Goal: Task Accomplishment & Management: Manage account settings

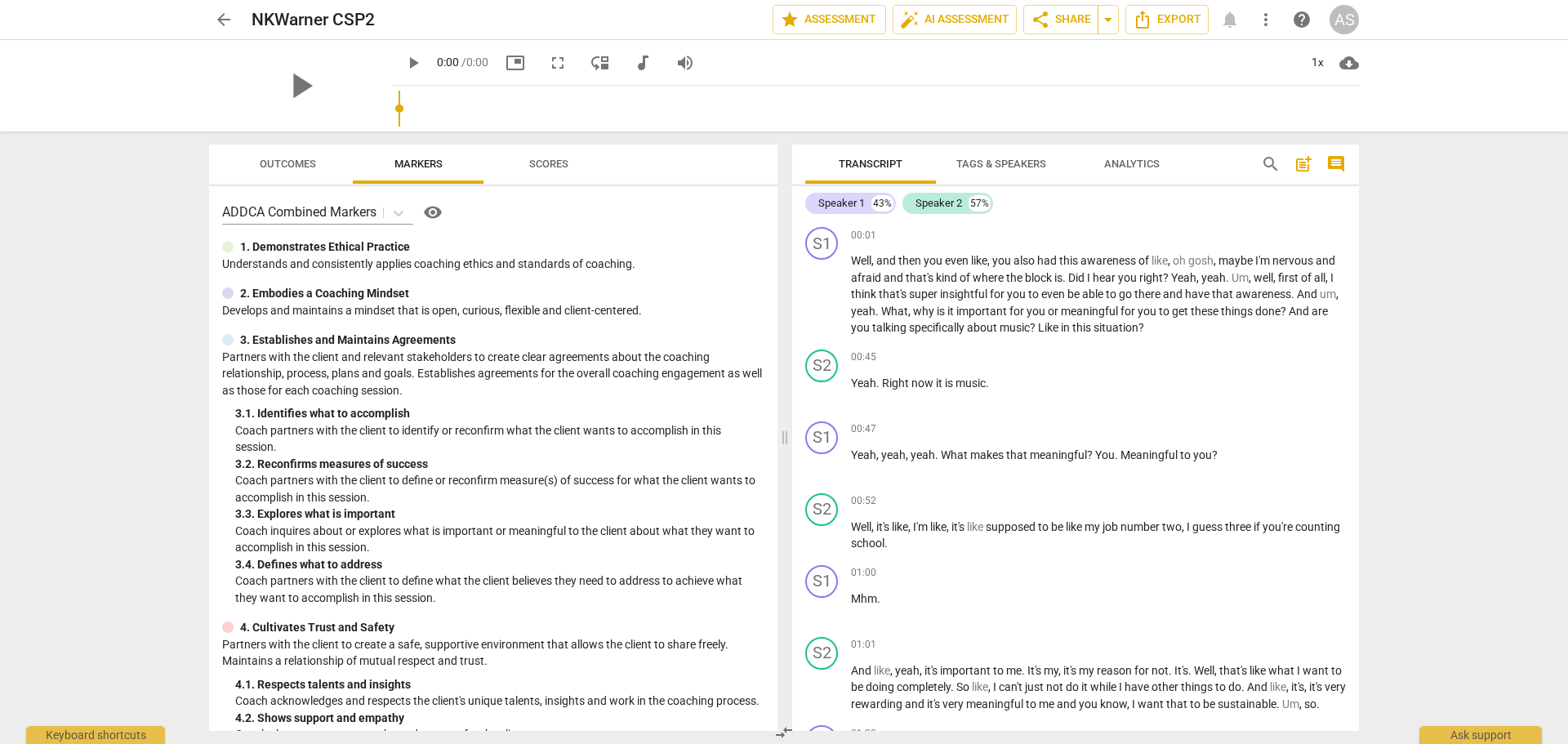
click at [216, 20] on span "arrow_back" at bounding box center [223, 19] width 20 height 20
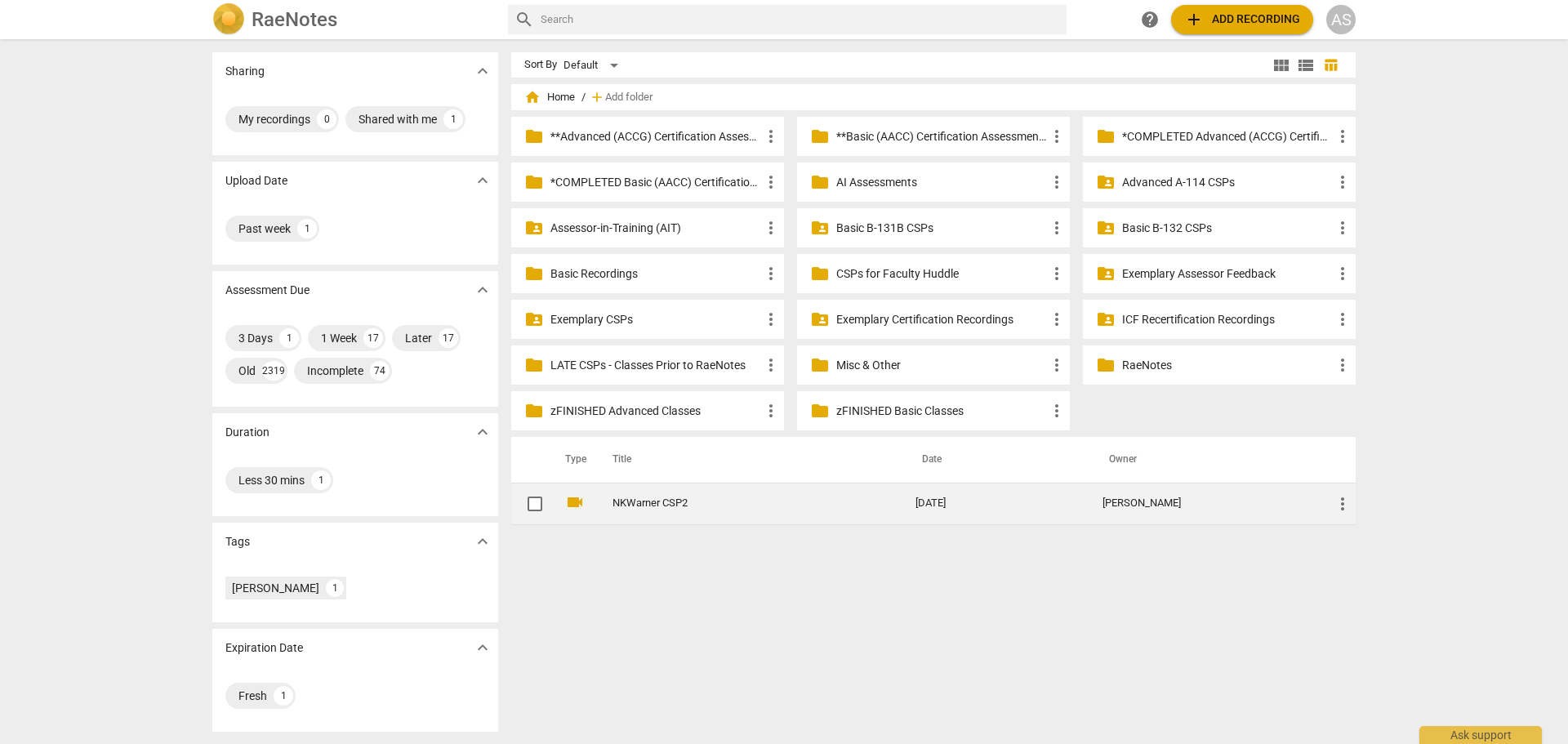
click at [1337, 497] on span "more_vert" at bounding box center [1343, 504] width 20 height 20
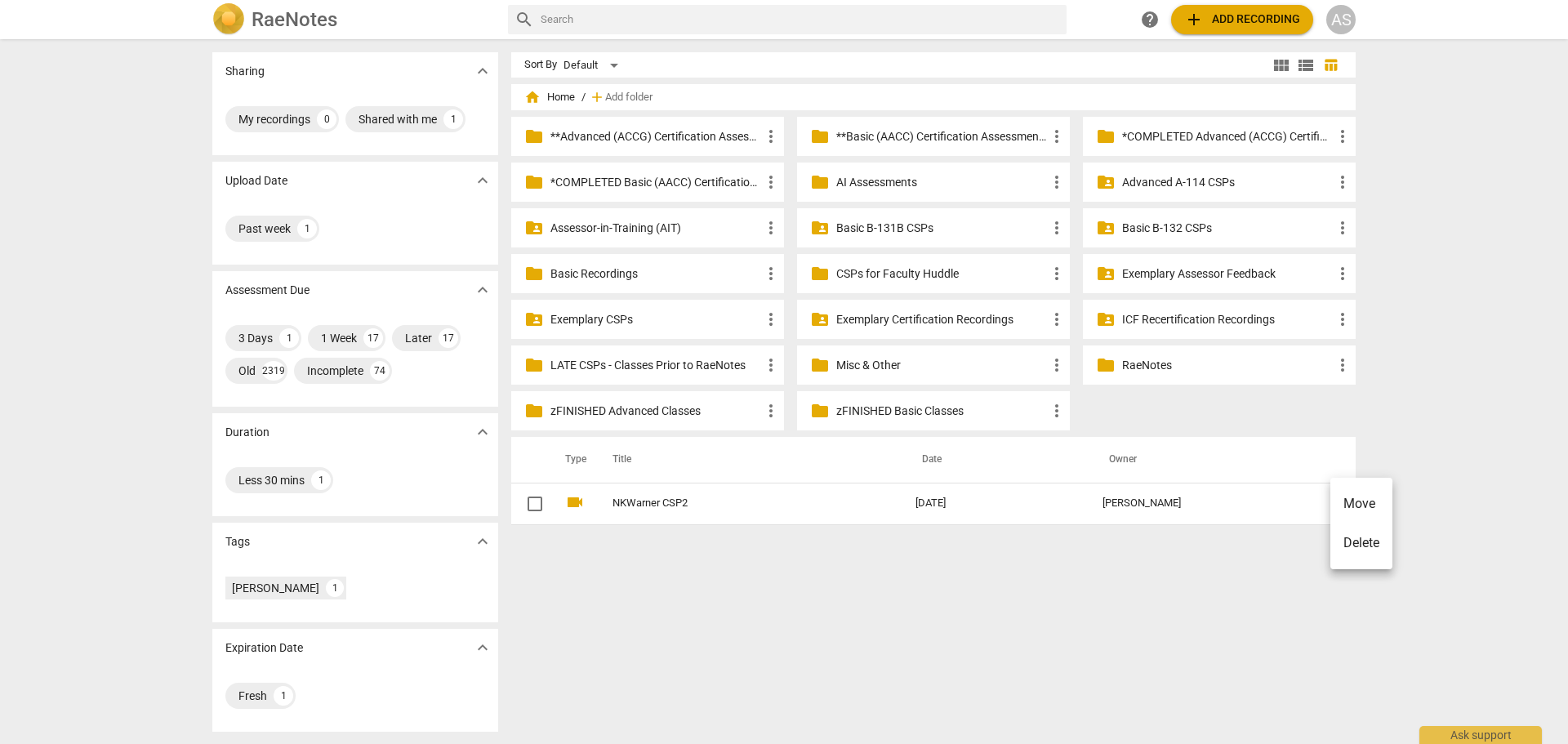
click at [1175, 225] on div at bounding box center [784, 372] width 1568 height 744
click at [1167, 223] on p "Basic B-132 CSPs" at bounding box center [1227, 229] width 210 height 17
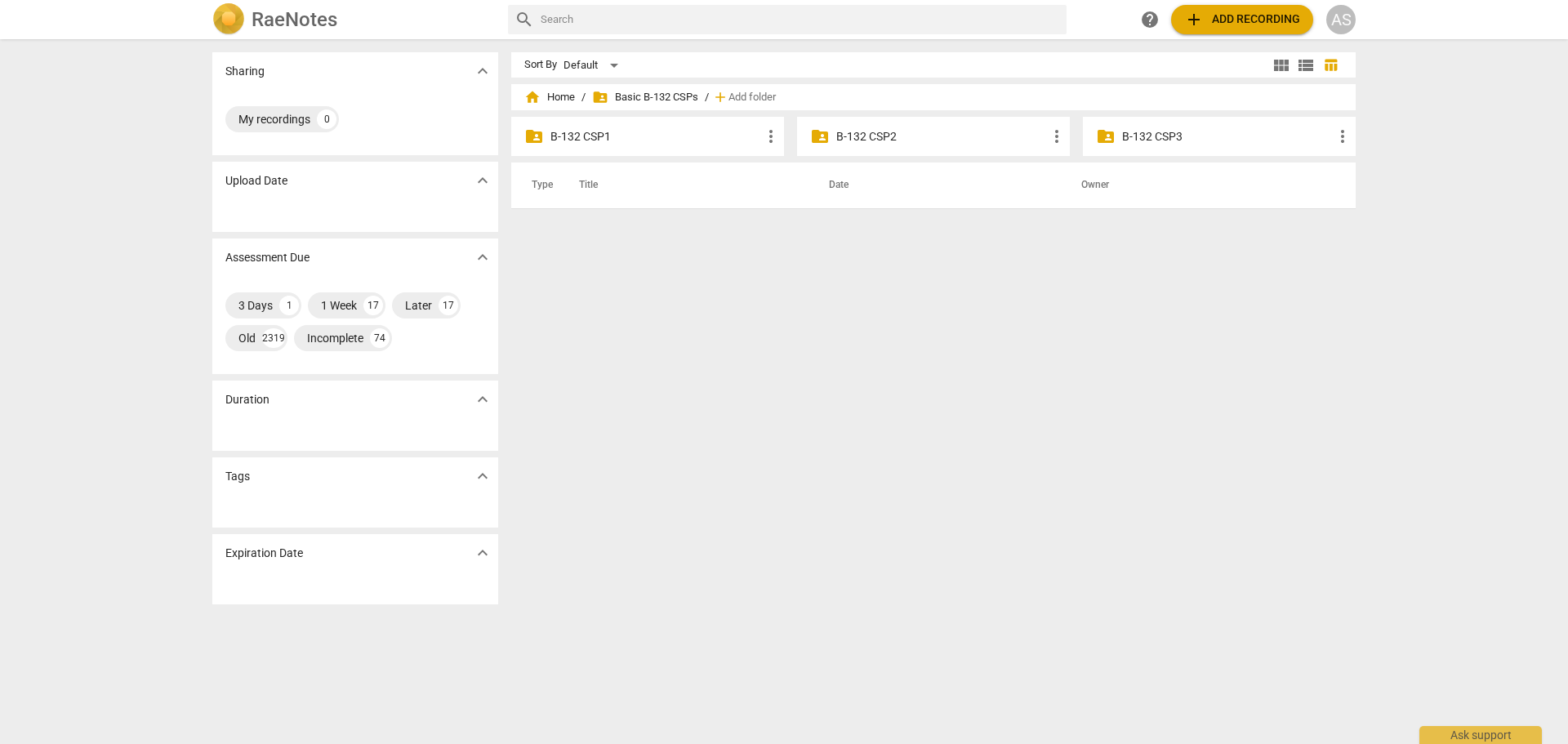
click at [672, 147] on div "folder_shared B-132 CSP1 more_vert" at bounding box center [648, 136] width 273 height 39
click at [668, 142] on p "B-132 CSP1" at bounding box center [655, 137] width 210 height 17
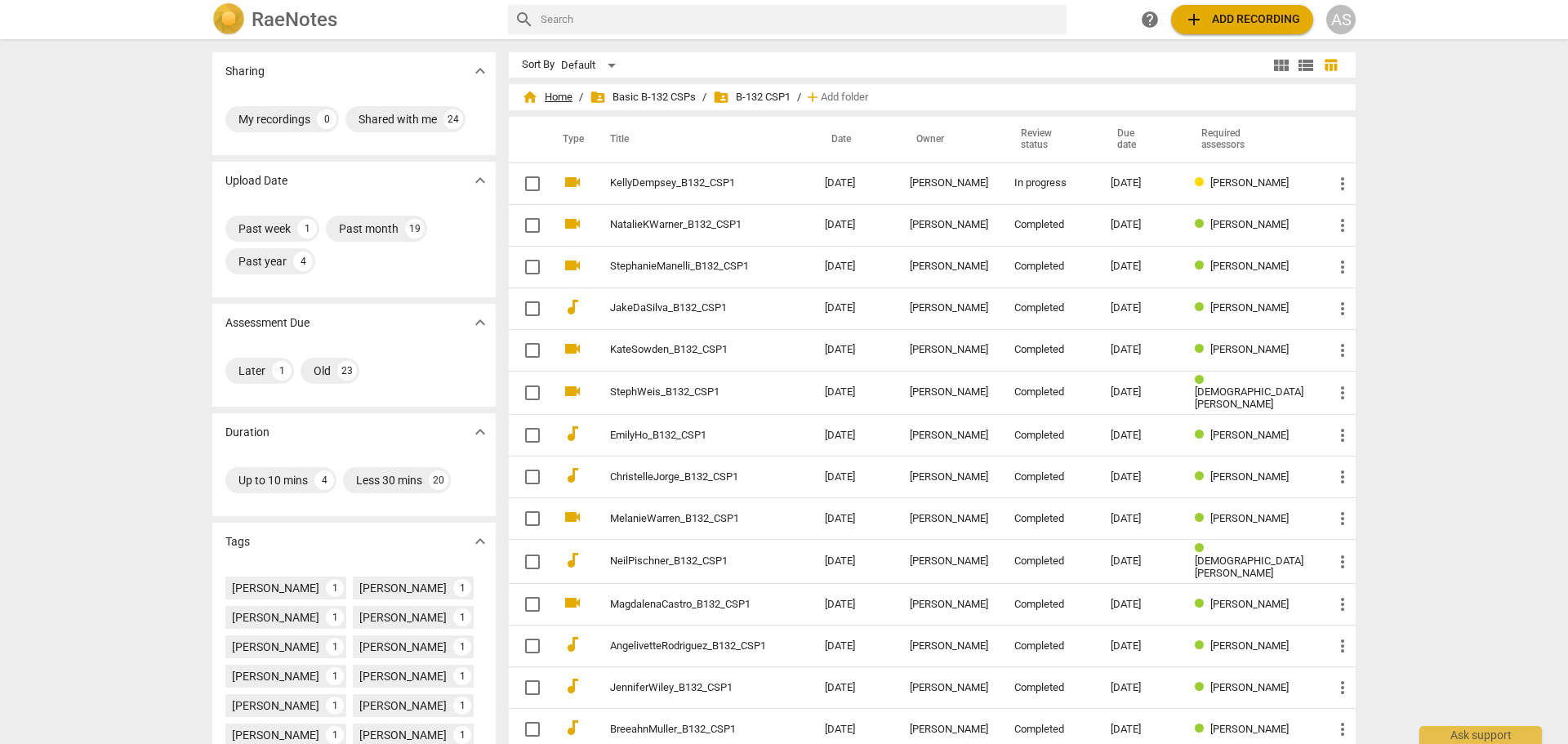
click at [547, 95] on span "home Home" at bounding box center [548, 96] width 50 height 17
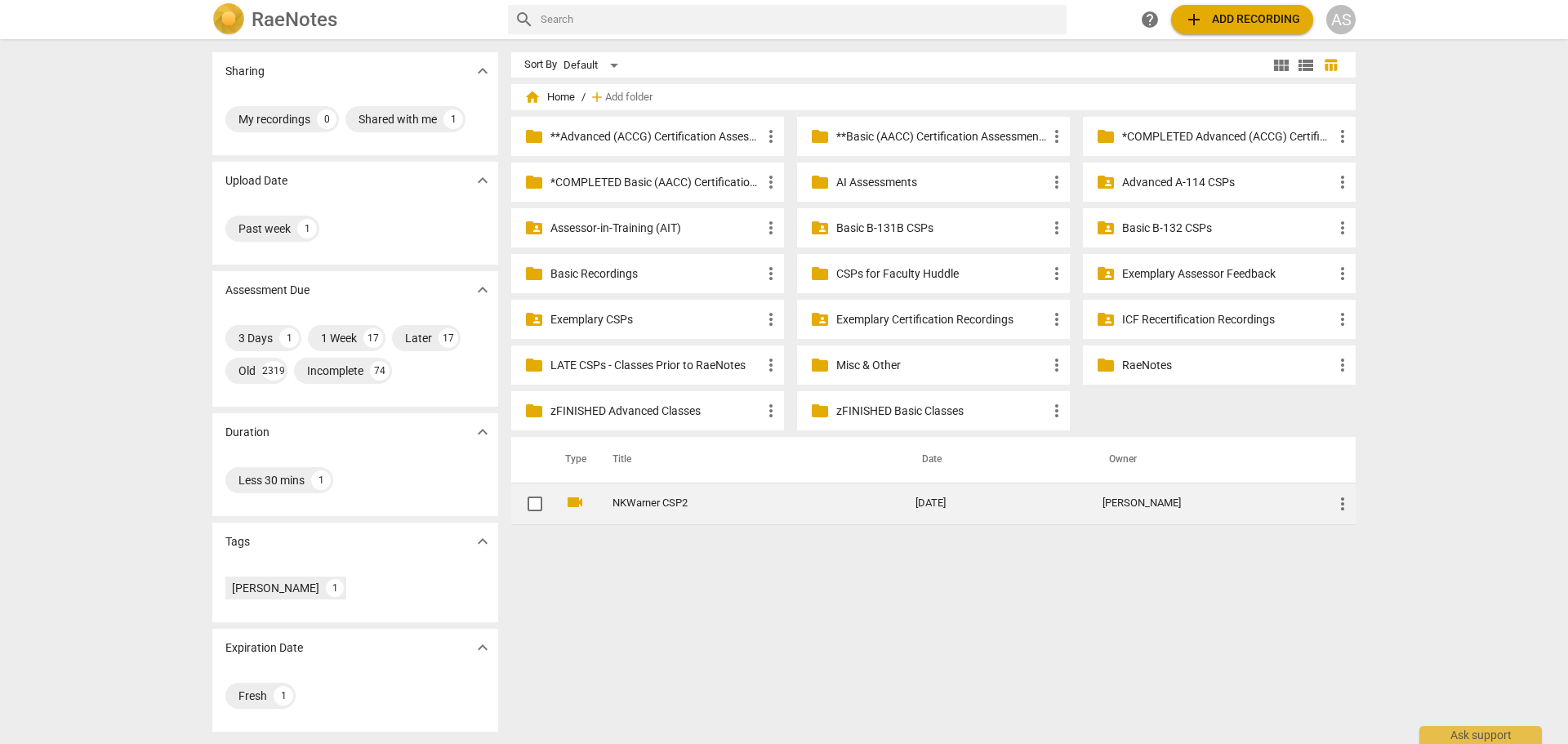
click at [1345, 502] on span "more_vert" at bounding box center [1343, 504] width 20 height 20
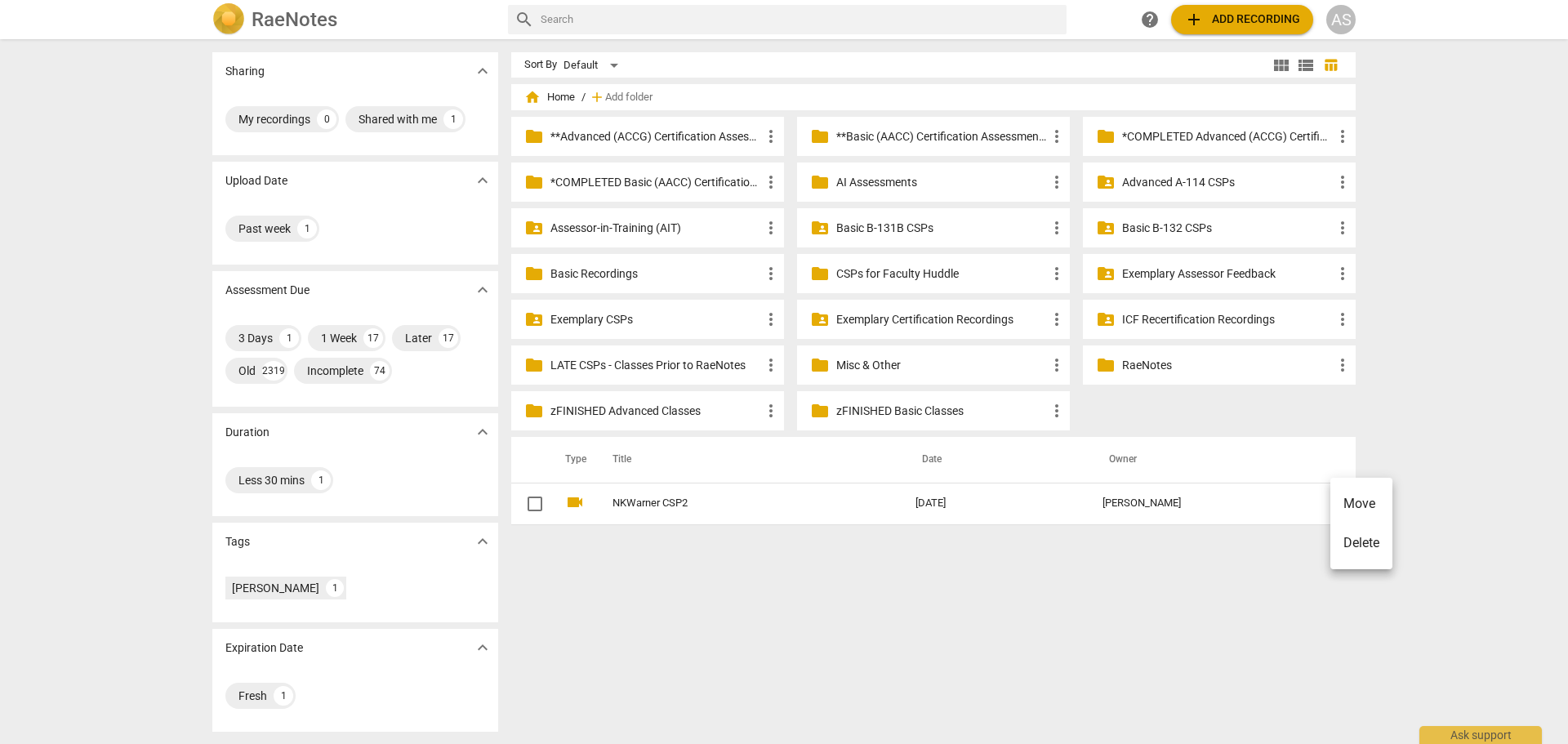
click at [1356, 501] on li "Move" at bounding box center [1361, 503] width 62 height 39
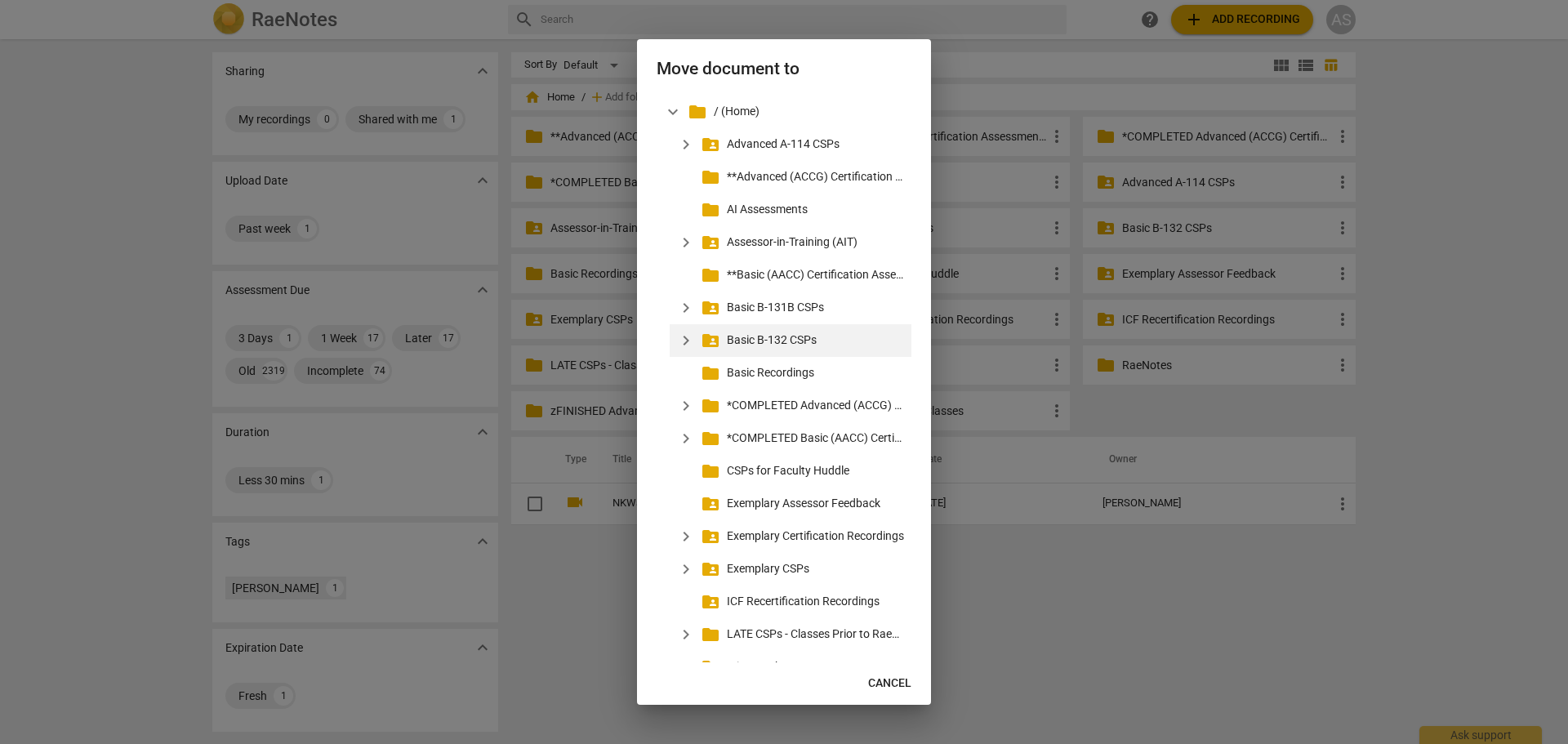
click at [690, 333] on span "expand_more" at bounding box center [686, 341] width 20 height 20
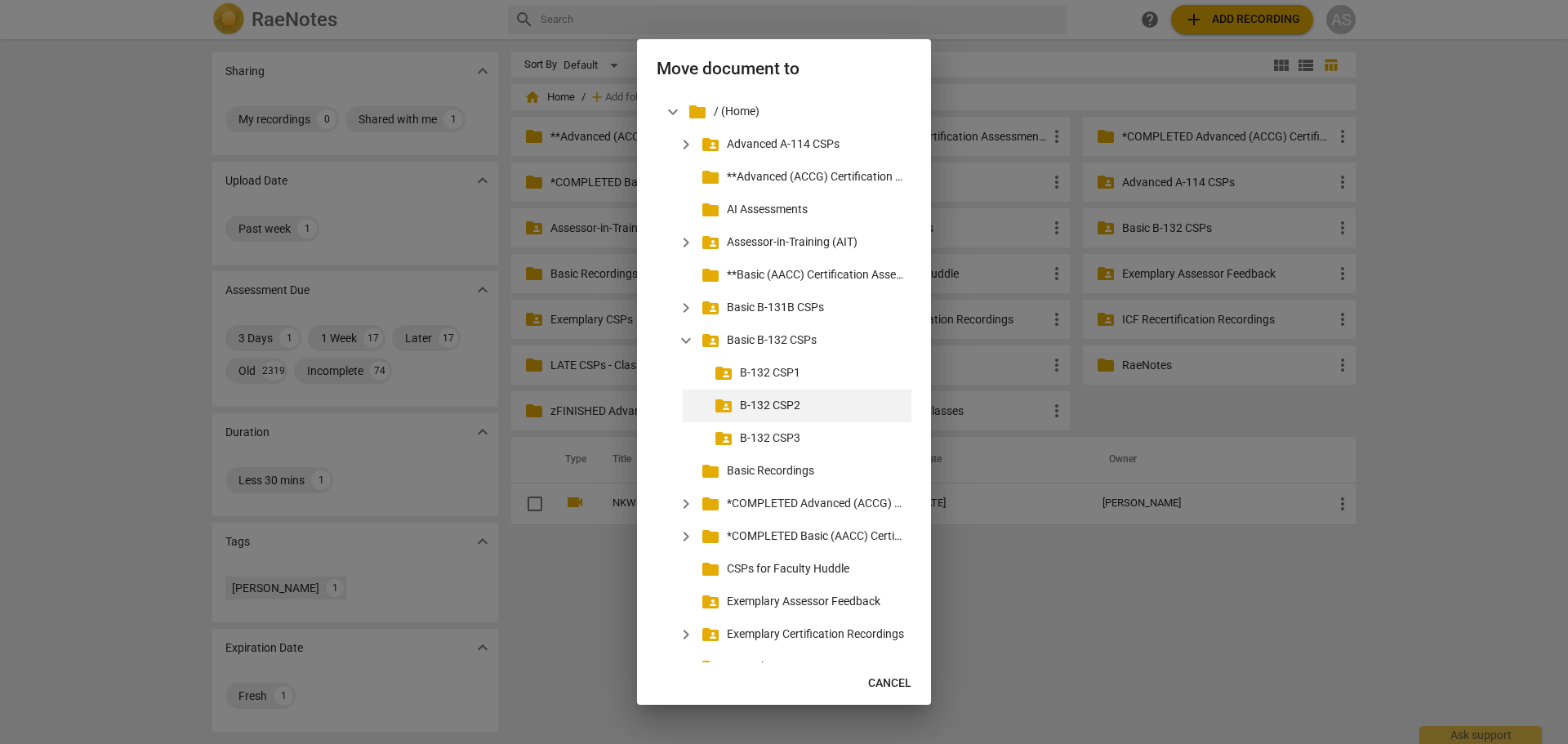
click at [781, 396] on div "folder_shared B-132 CSP2" at bounding box center [797, 406] width 229 height 33
click at [782, 402] on p "B-132 CSP2" at bounding box center [822, 406] width 165 height 17
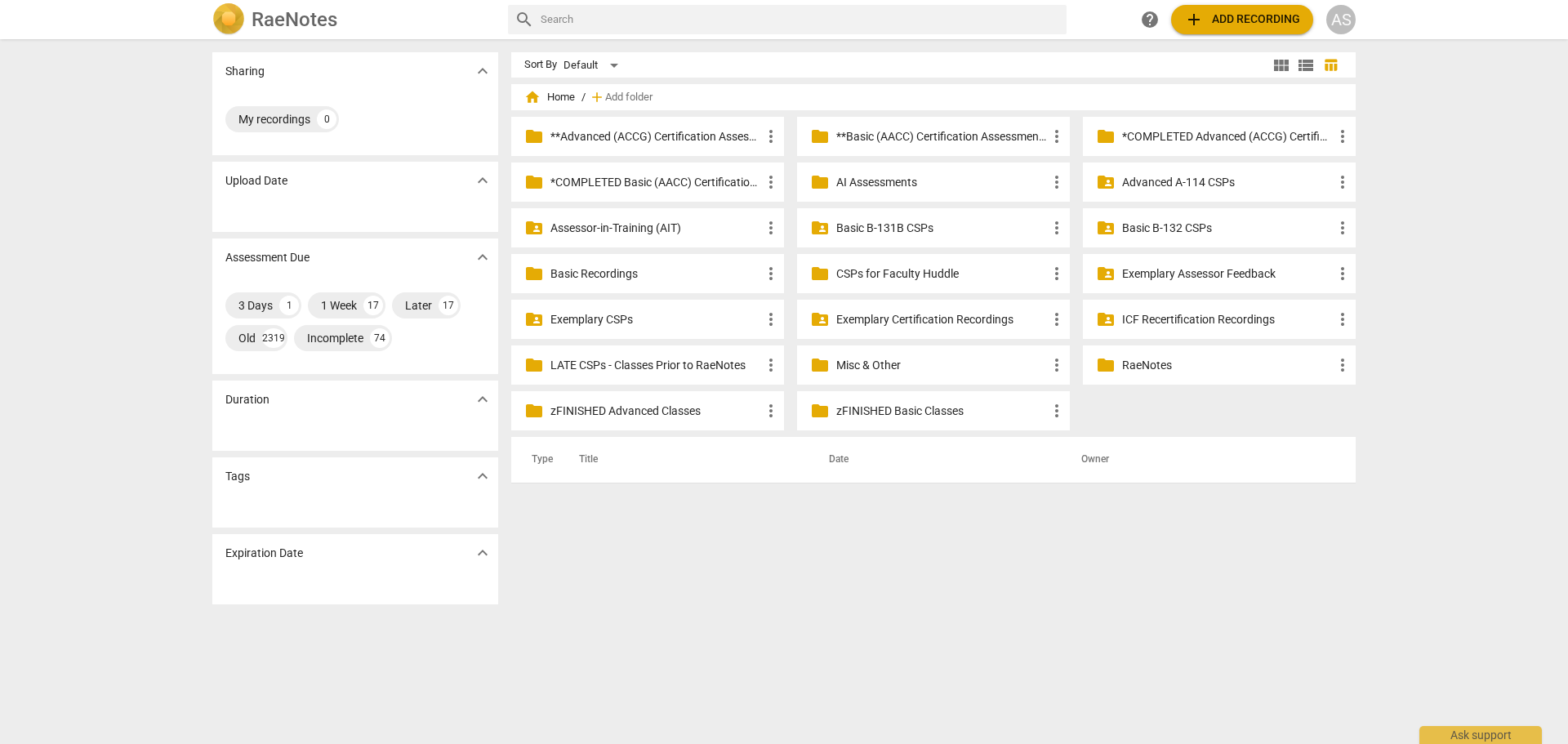
click at [940, 223] on p "Basic B-131B CSPs" at bounding box center [941, 229] width 210 height 17
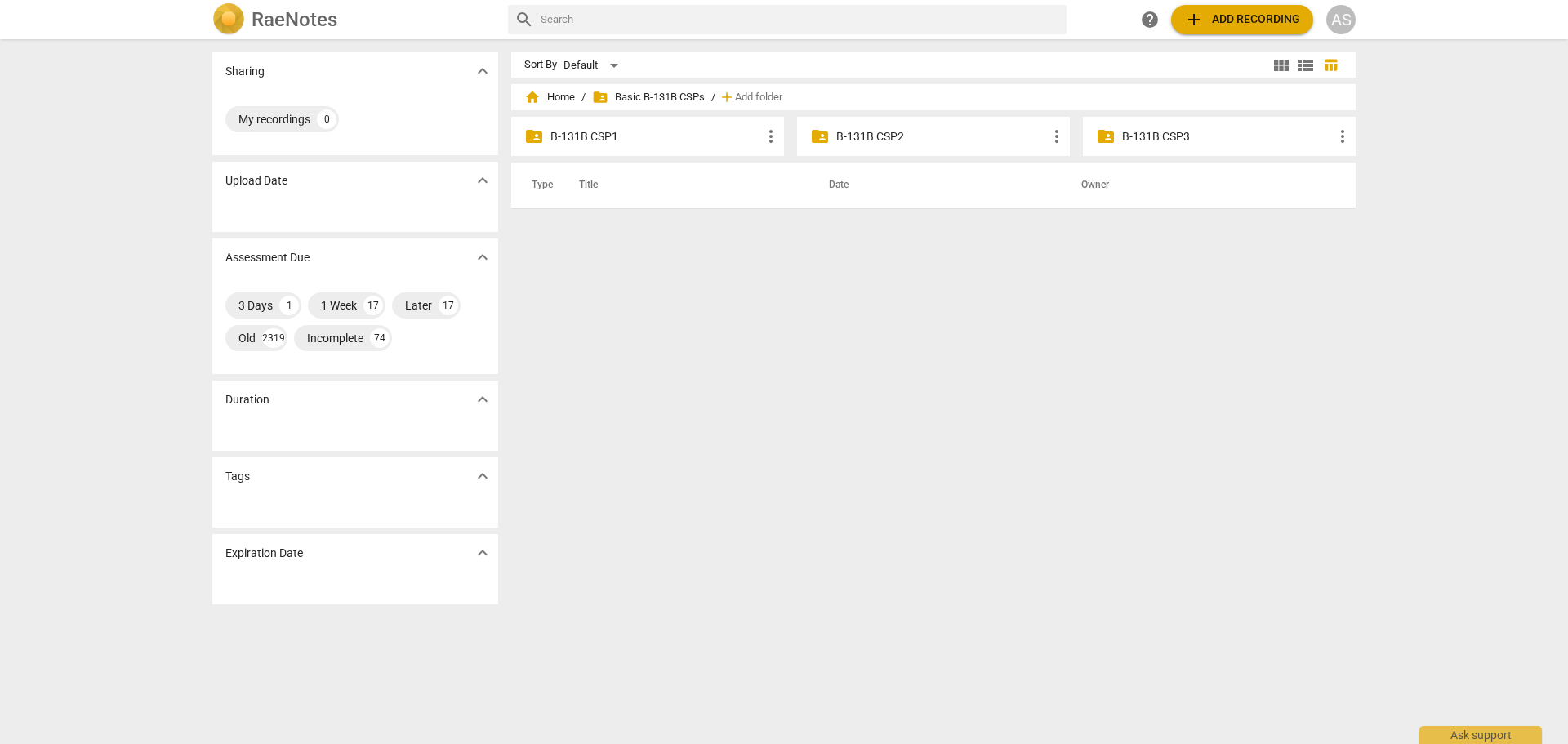
click at [867, 143] on p "B-131B CSP2" at bounding box center [941, 137] width 210 height 17
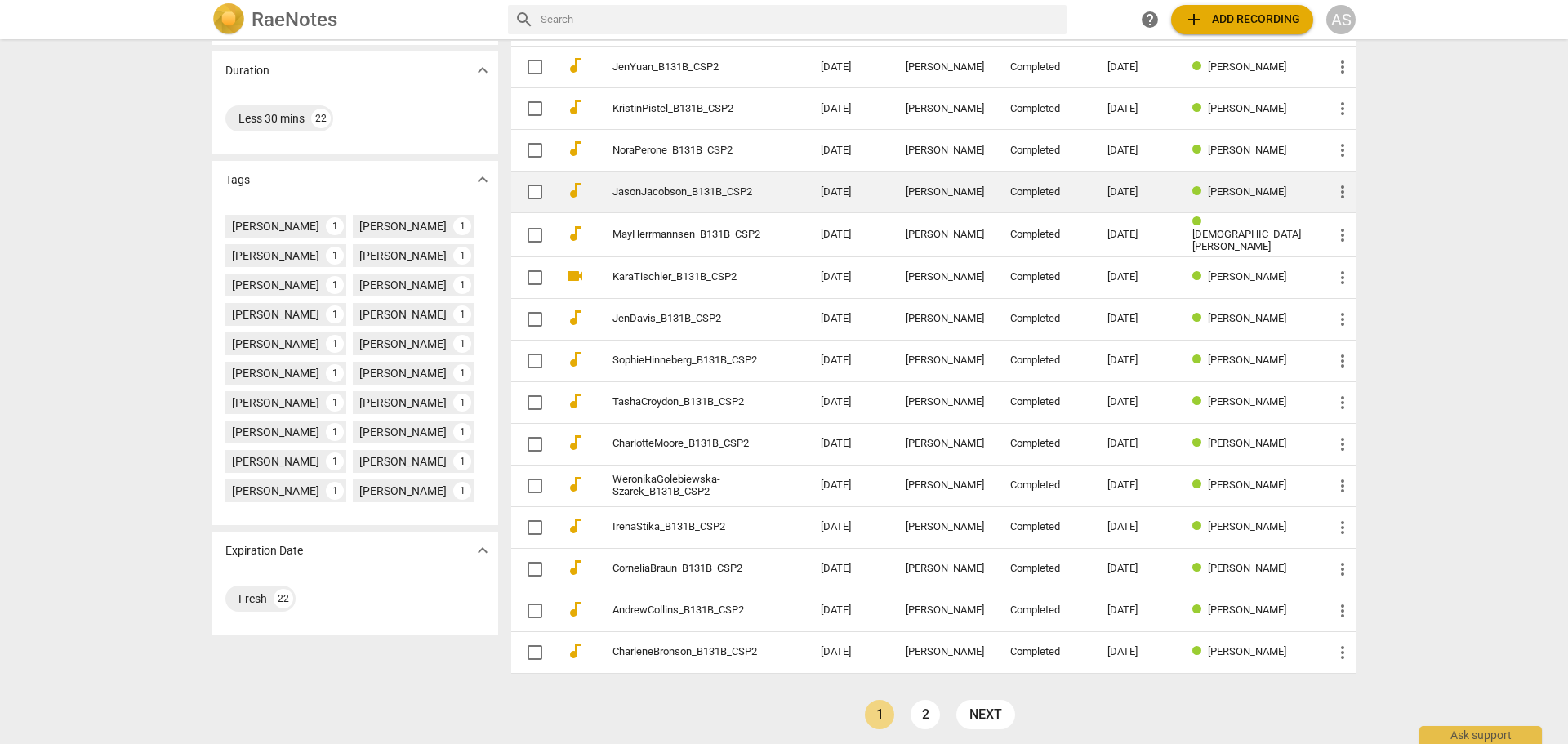
scroll to position [331, 0]
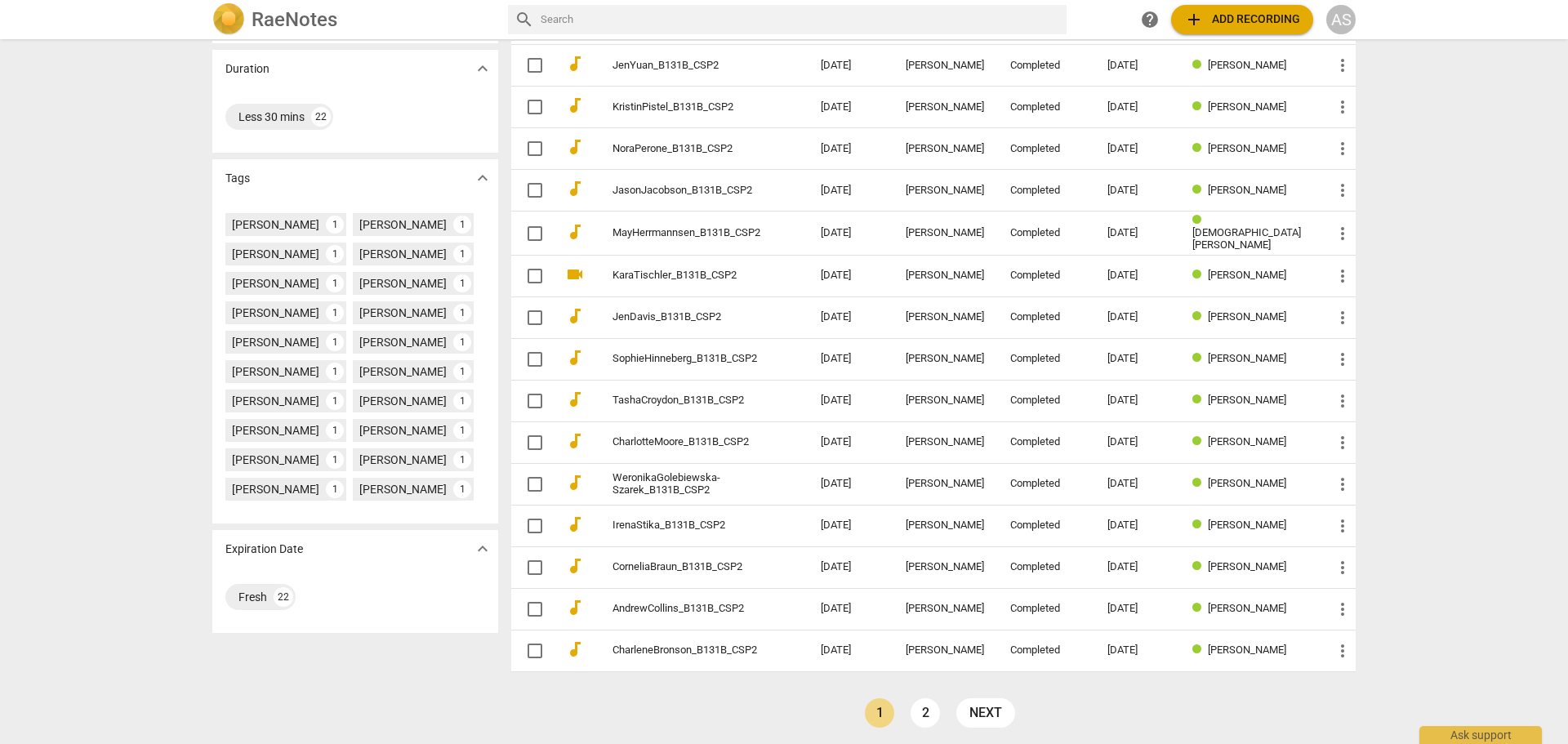
click at [937, 720] on li "2" at bounding box center [926, 714] width 30 height 30
click at [917, 708] on link "2" at bounding box center [926, 714] width 30 height 30
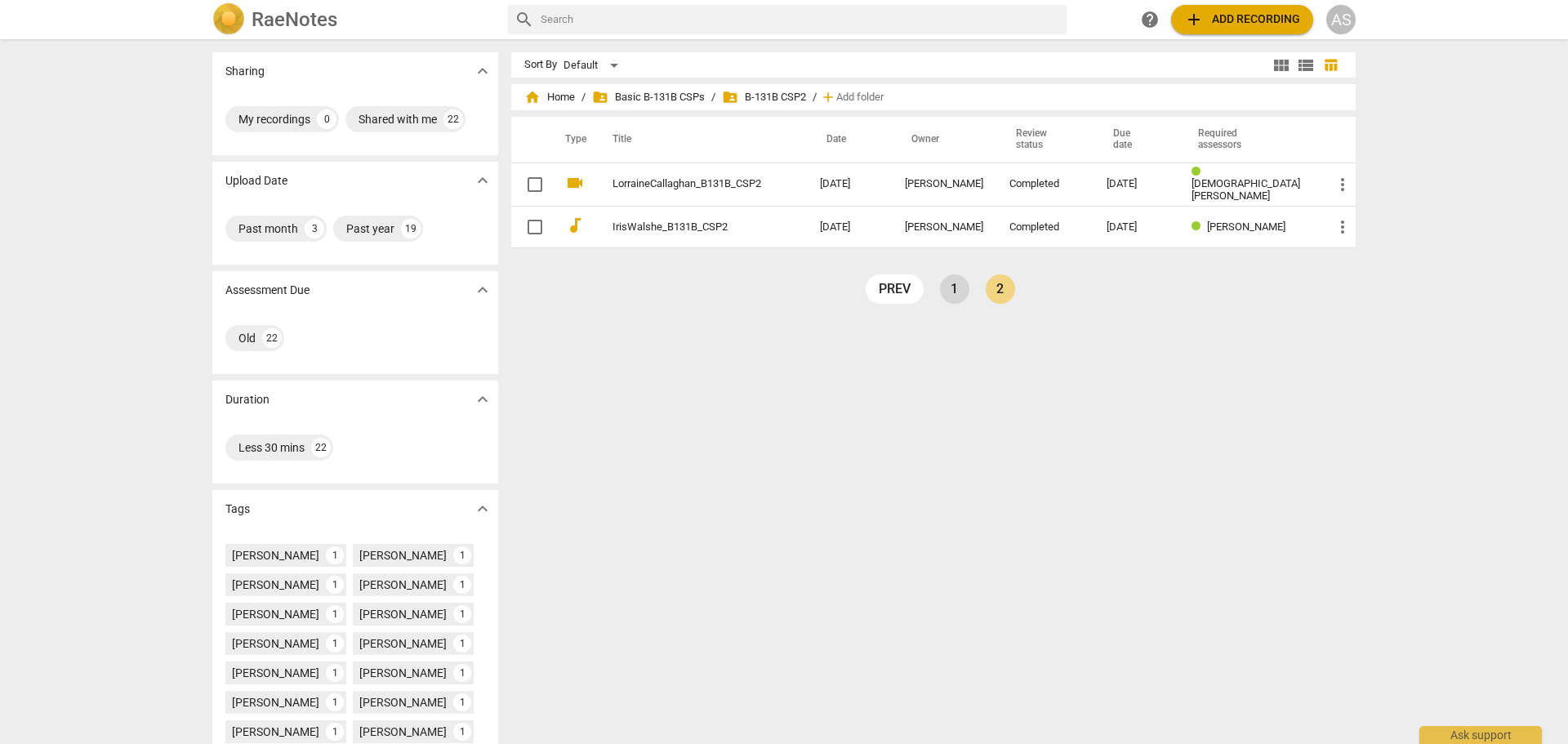
click at [958, 289] on link "1" at bounding box center [955, 289] width 30 height 30
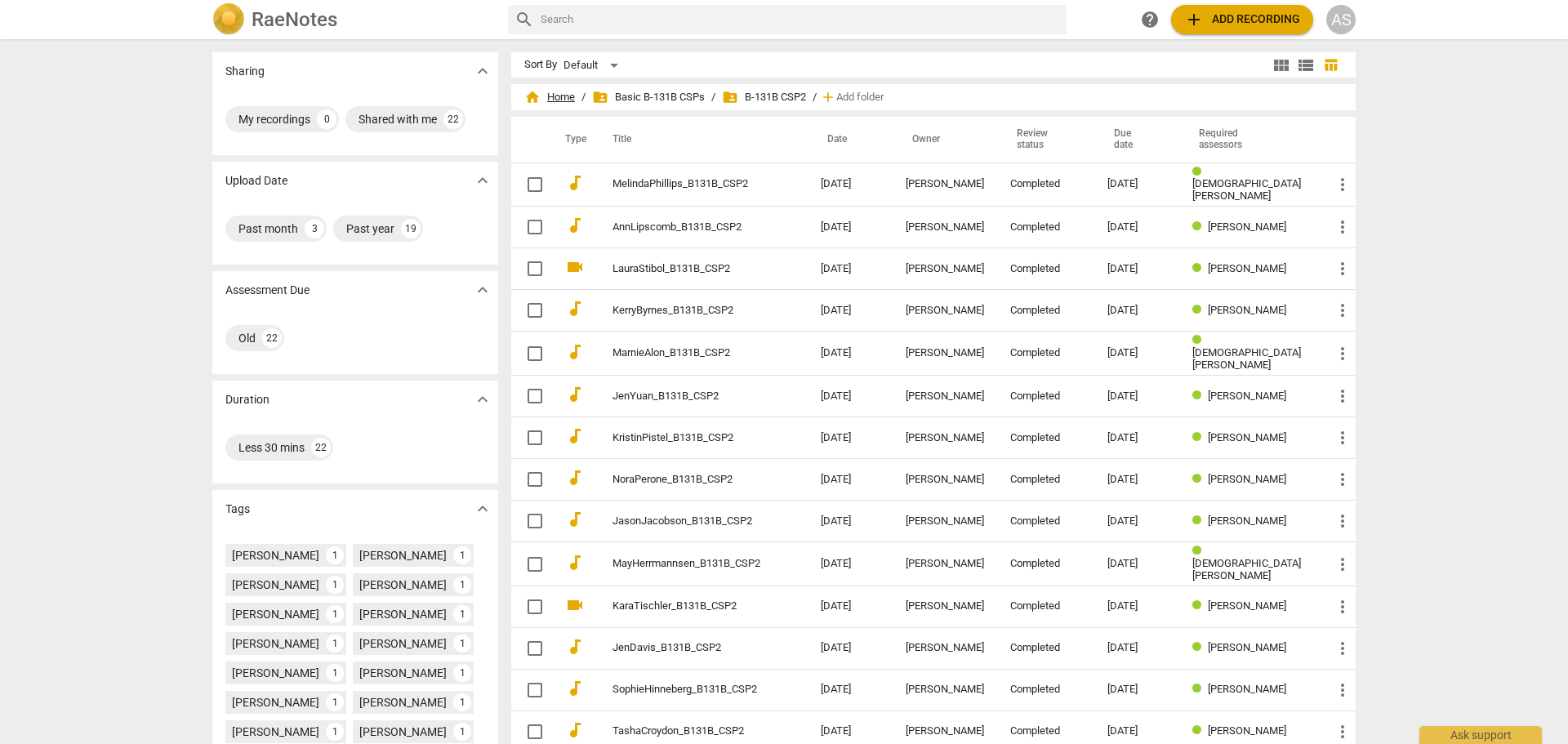
click at [563, 95] on span "home Home" at bounding box center [549, 96] width 50 height 17
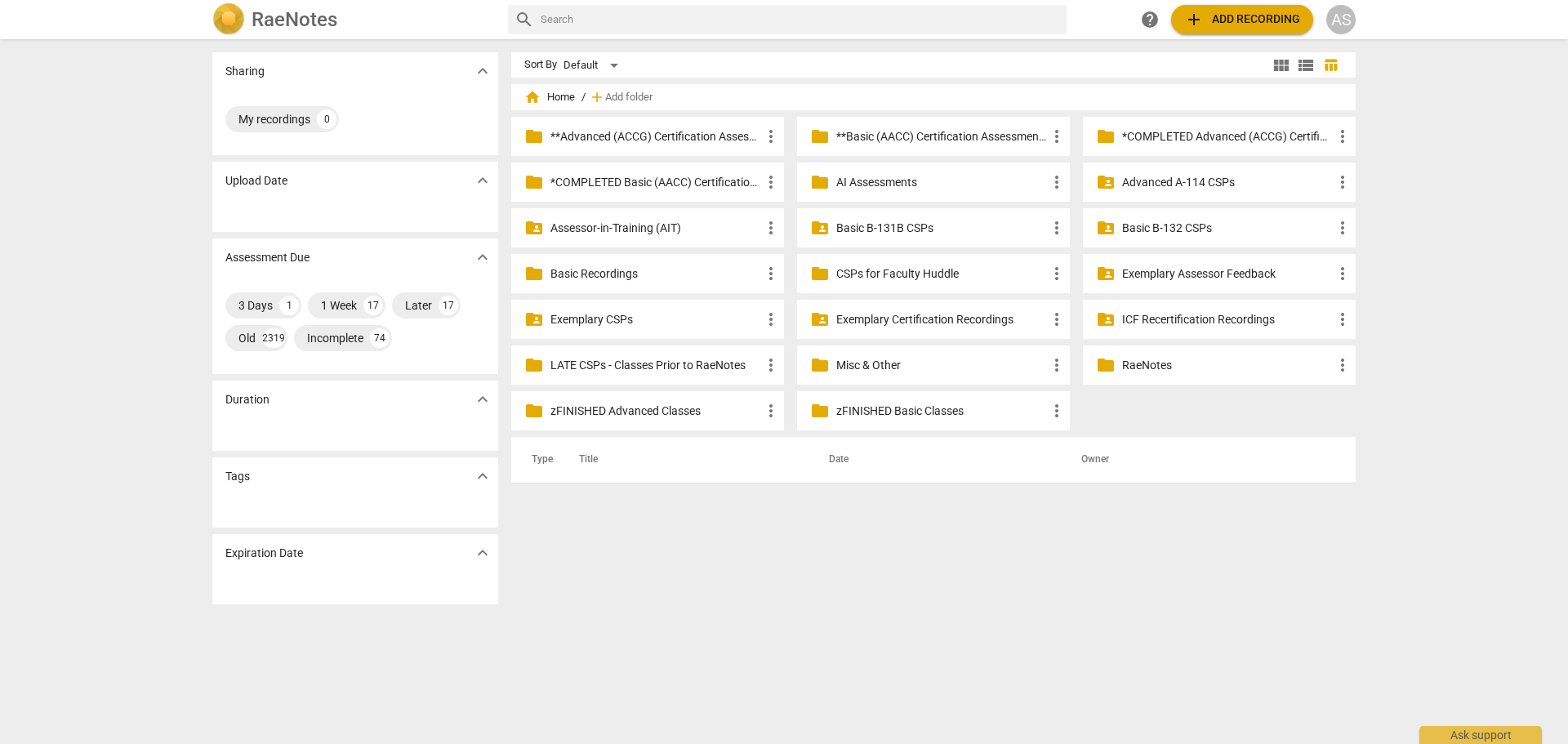
click at [1173, 225] on p "Basic B-132 CSPs" at bounding box center [1227, 229] width 210 height 17
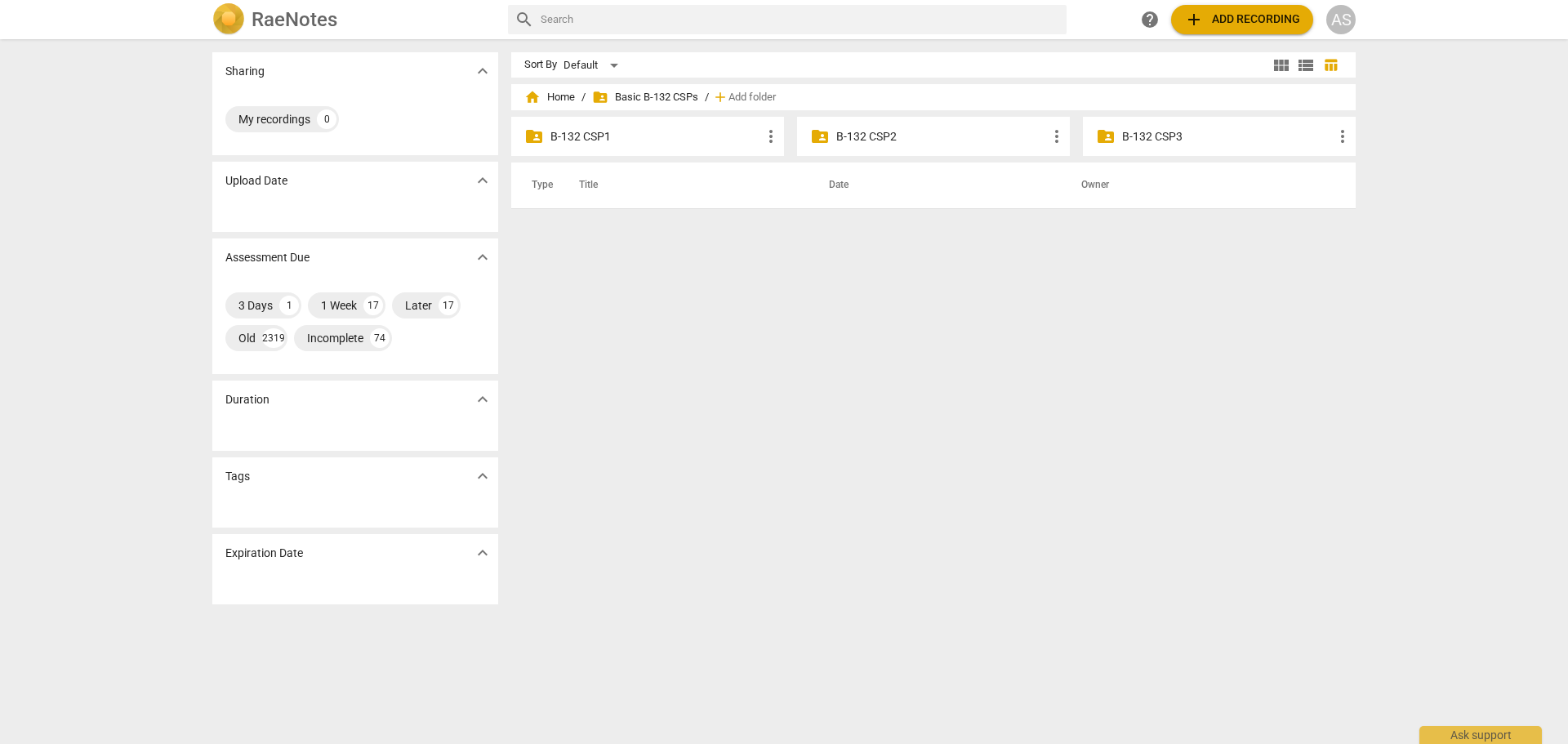
click at [847, 127] on div "folder_shared B-132 CSP2 more_vert" at bounding box center [933, 136] width 273 height 39
click at [849, 133] on p "B-132 CSP2" at bounding box center [941, 137] width 210 height 17
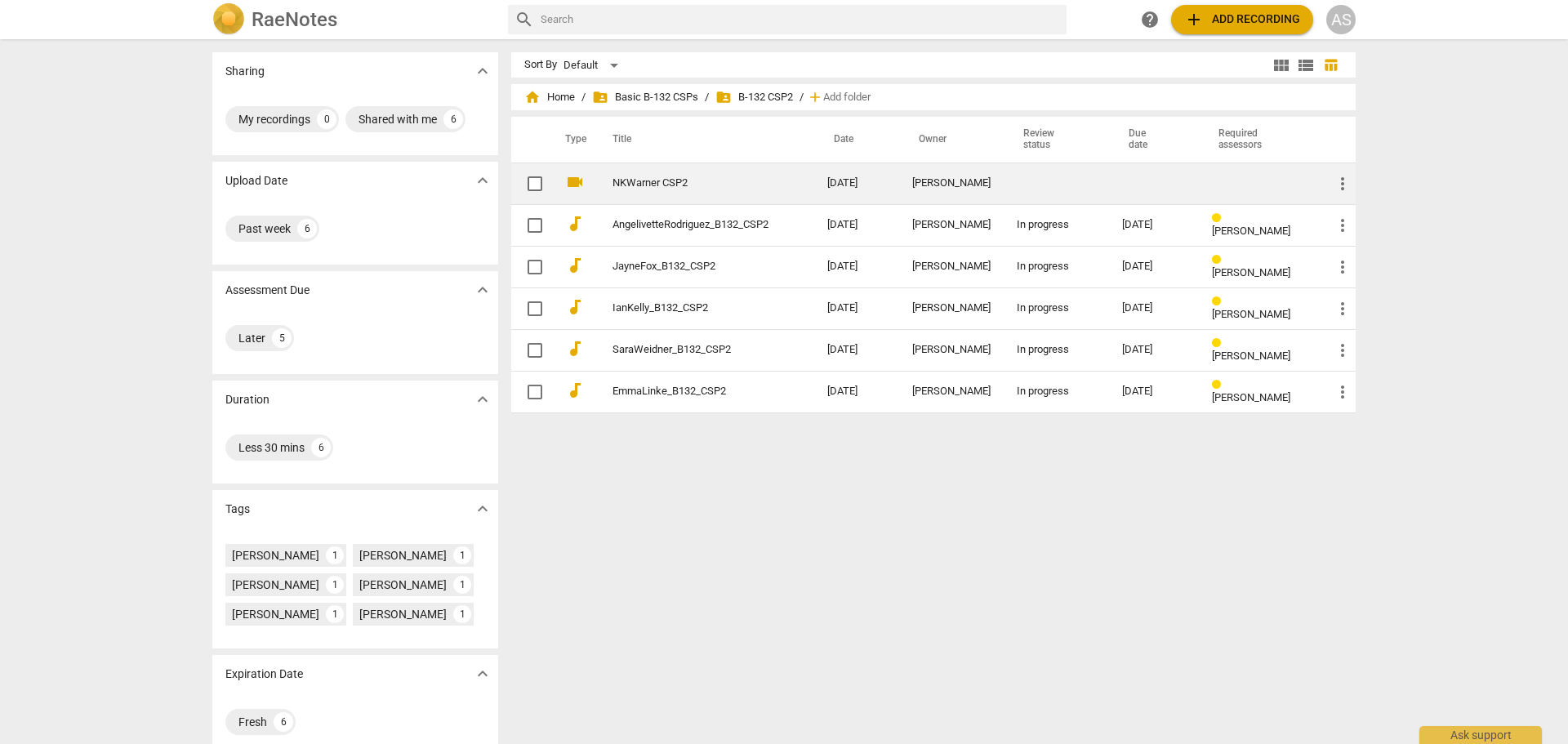
click at [828, 188] on td "[DATE]" at bounding box center [857, 183] width 85 height 42
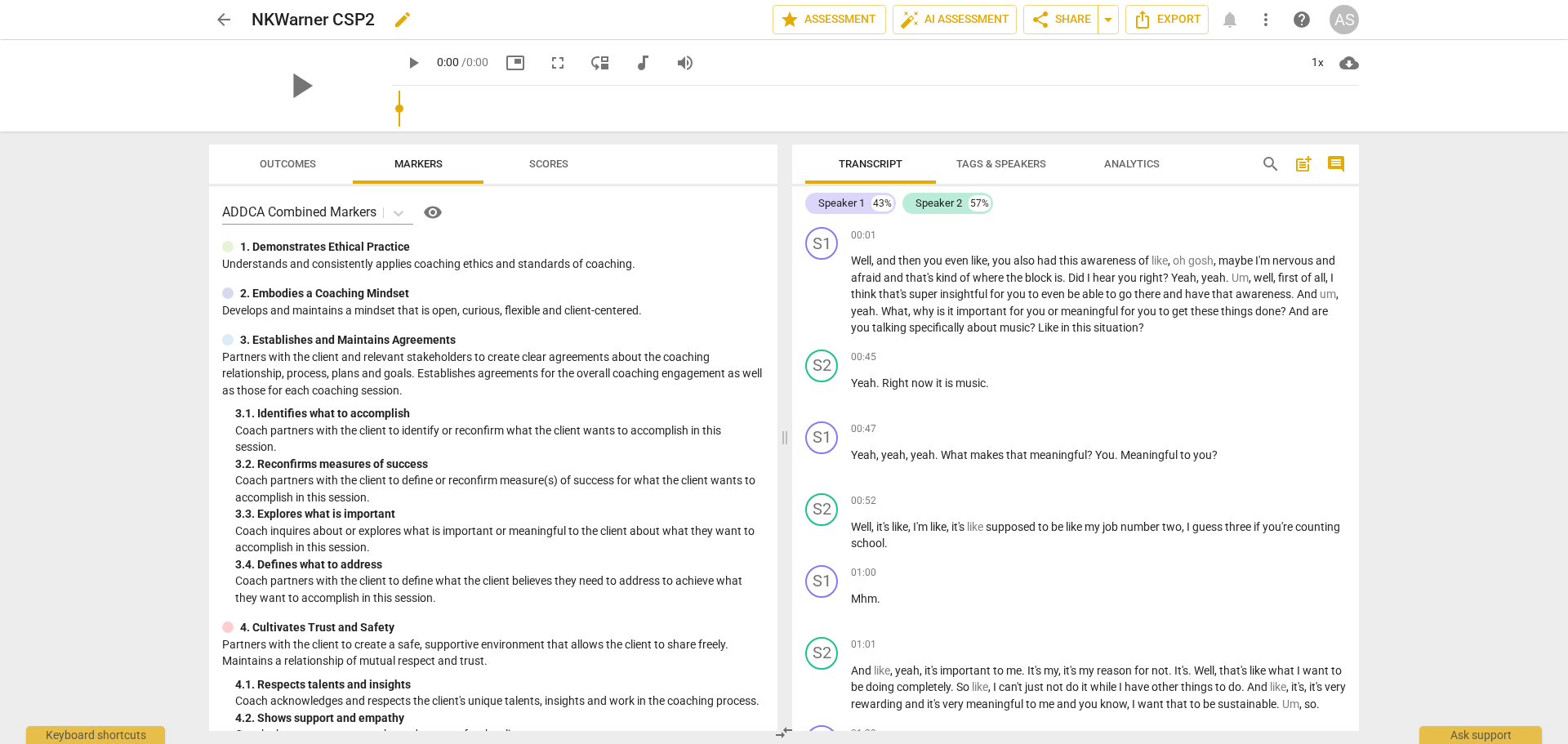
click at [407, 16] on span "edit" at bounding box center [402, 19] width 20 height 20
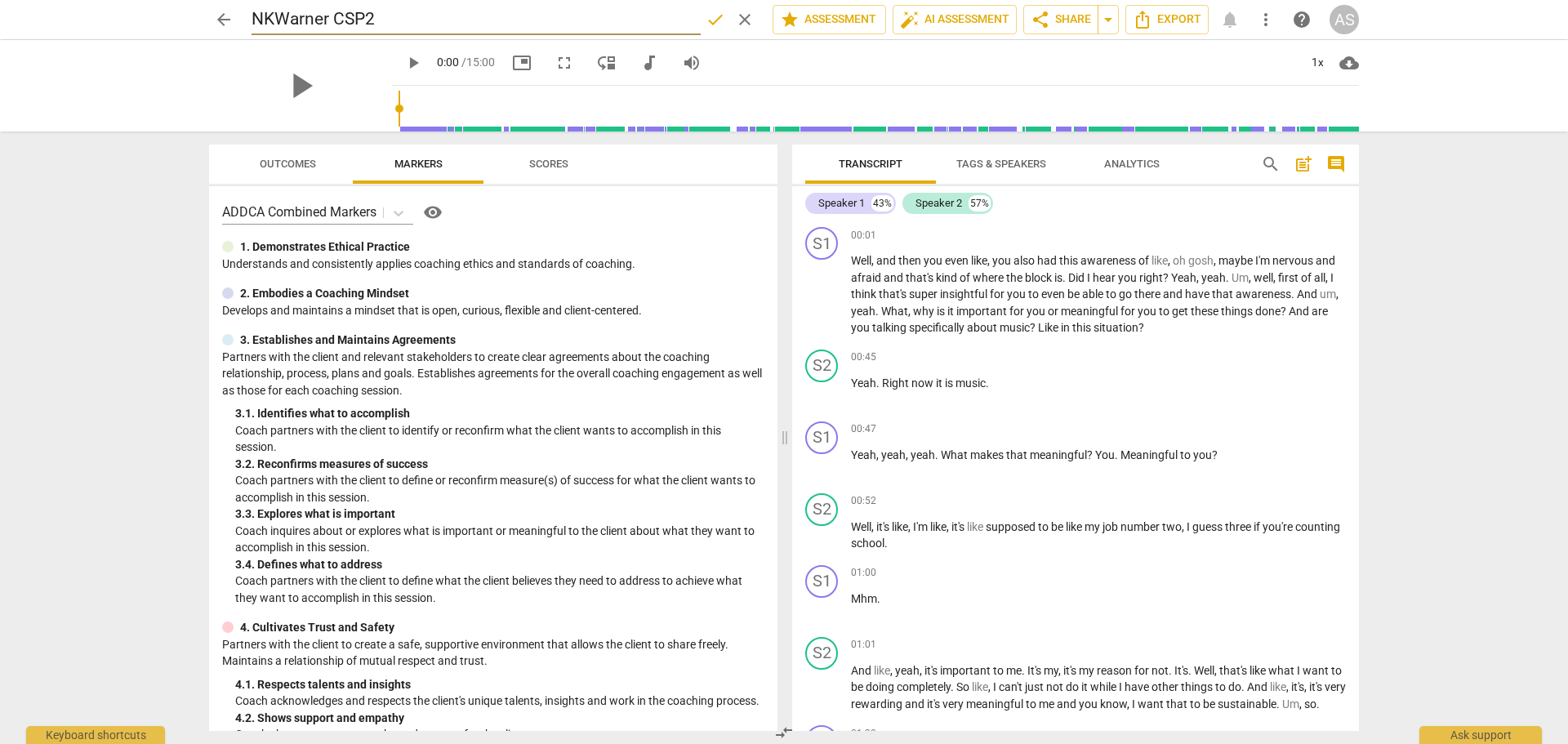
click at [266, 21] on input "NKWarner CSP2" at bounding box center [475, 20] width 449 height 31
type input "NatalieKWarner_B132_CSP2"
click at [711, 11] on span "done" at bounding box center [715, 19] width 20 height 20
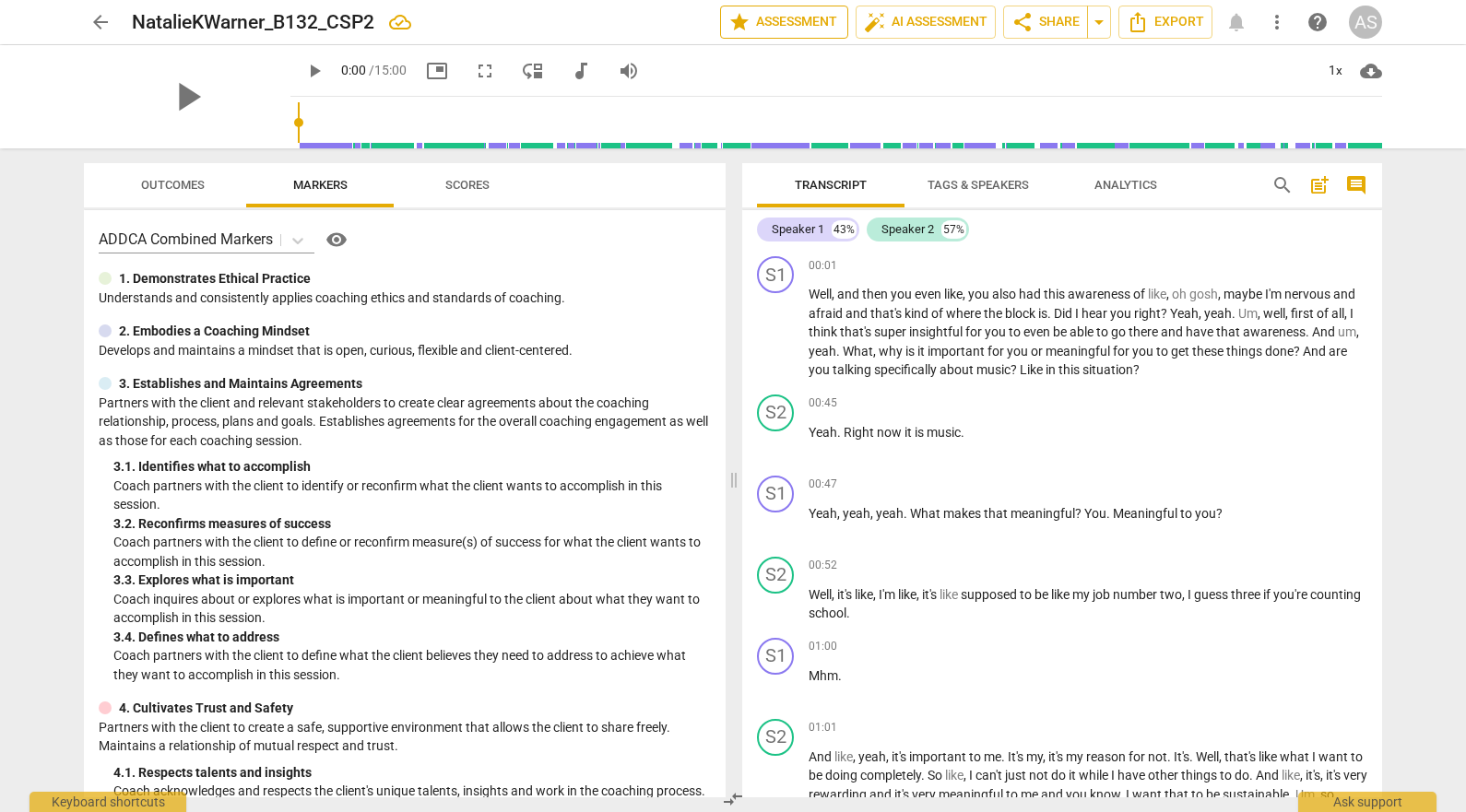
click at [789, 25] on span "star Assessment" at bounding box center [784, 22] width 112 height 23
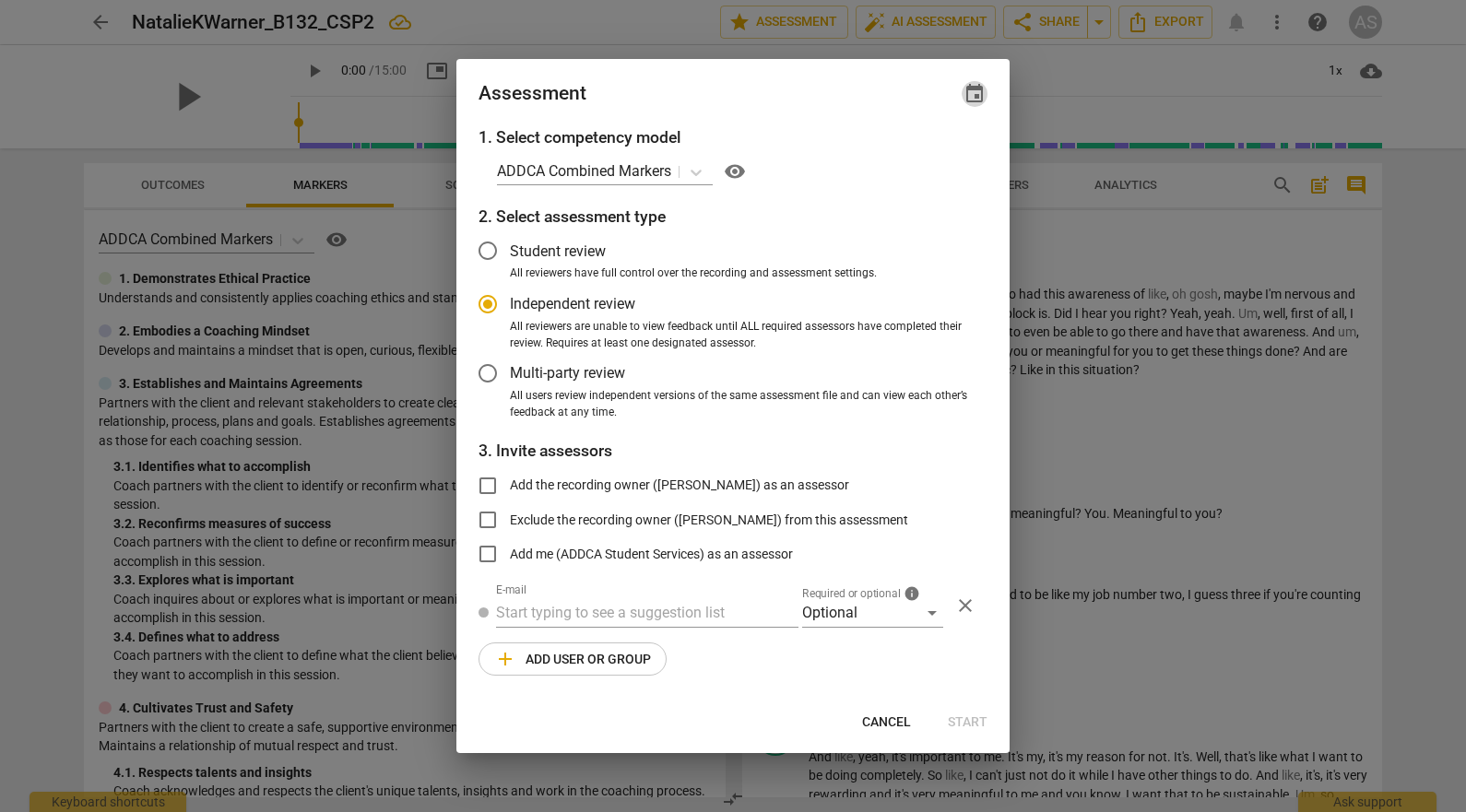
click at [980, 96] on span "event" at bounding box center [974, 94] width 23 height 23
radio input "false"
click at [920, 153] on input "date" at bounding box center [864, 157] width 130 height 26
type input "[DATE]"
click at [686, 82] on div at bounding box center [733, 406] width 1466 height 812
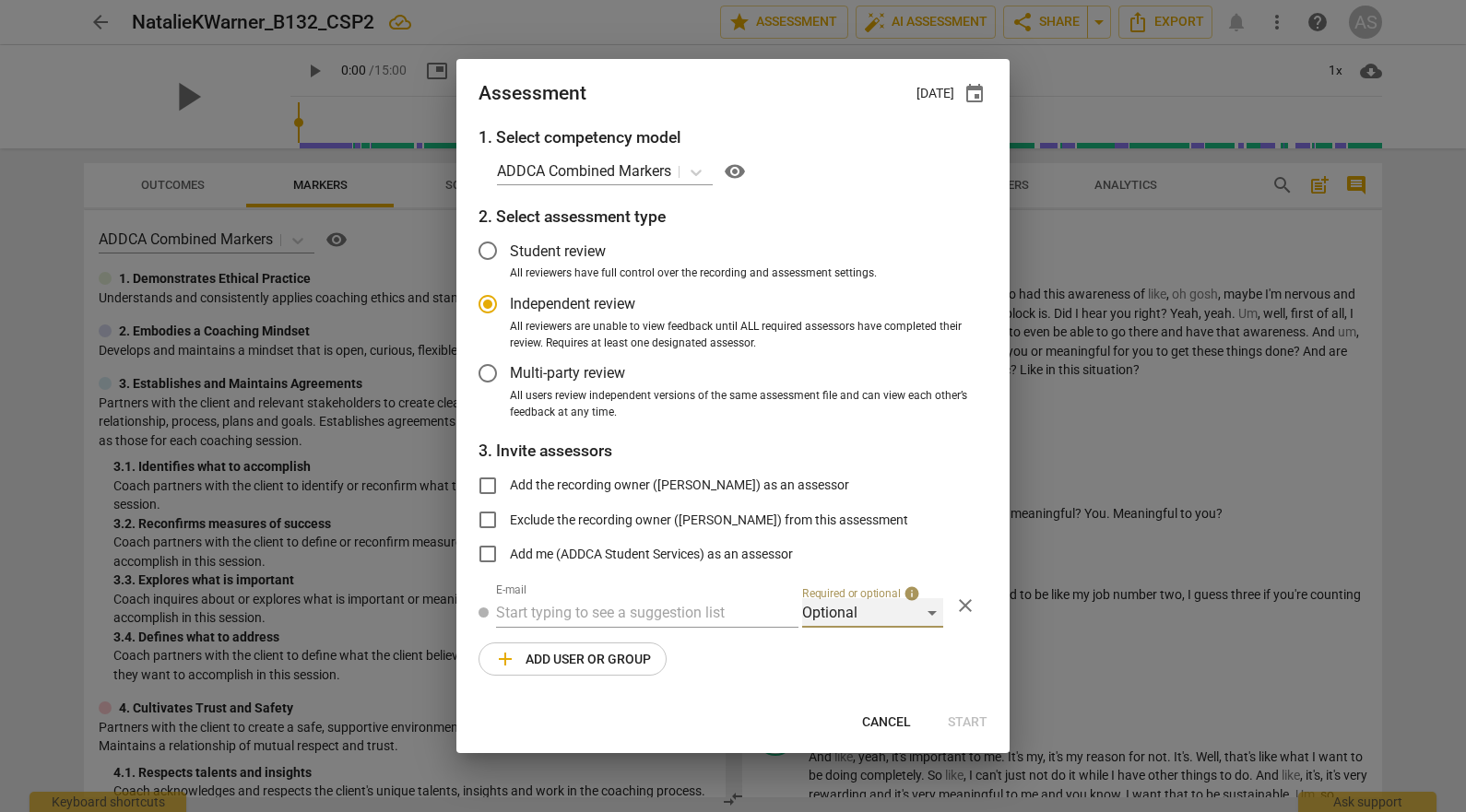
click at [831, 621] on div "Optional" at bounding box center [873, 613] width 141 height 29
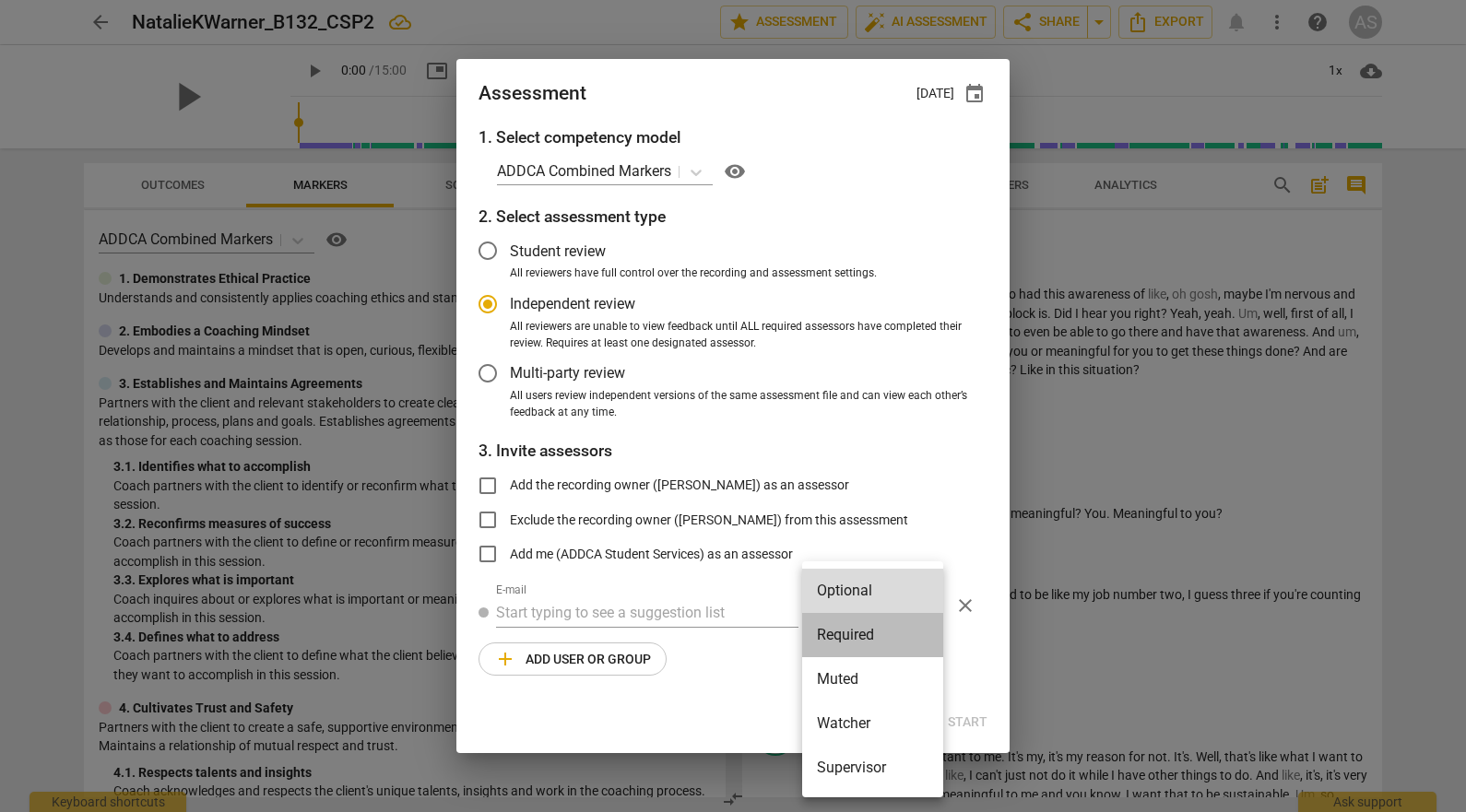
click at [878, 634] on li "Required" at bounding box center [873, 634] width 141 height 44
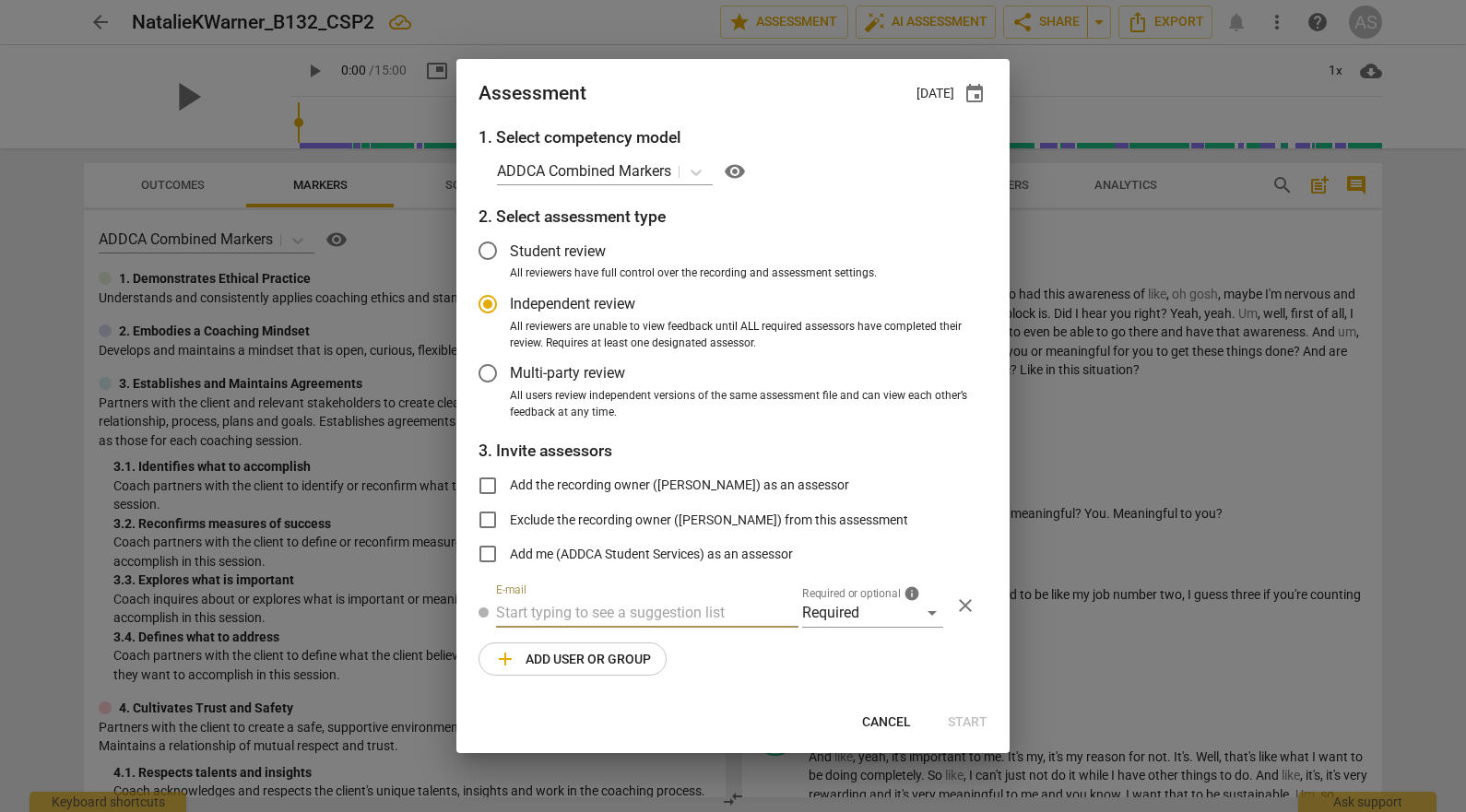
click at [605, 615] on input "text" at bounding box center [648, 613] width 302 height 29
radio input "false"
click at [710, 570] on label "Add me (ADDCA Student Services) as an assessor" at bounding box center [630, 553] width 328 height 44
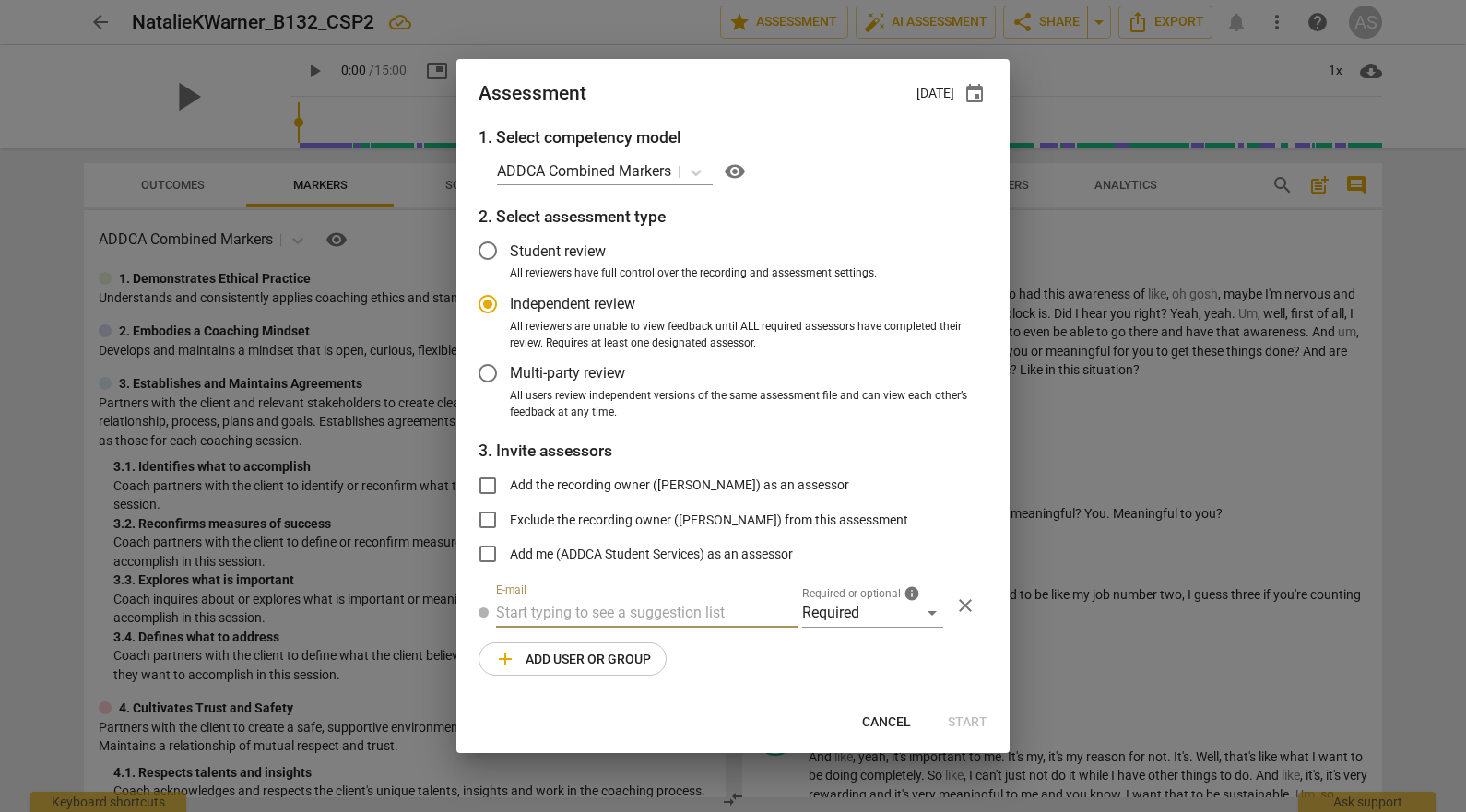
click at [510, 570] on input "Add me (ADDCA Student Services) as an assessor" at bounding box center [488, 553] width 44 height 44
checkbox input "true"
click at [673, 605] on input "text" at bounding box center [648, 613] width 302 height 29
radio input "false"
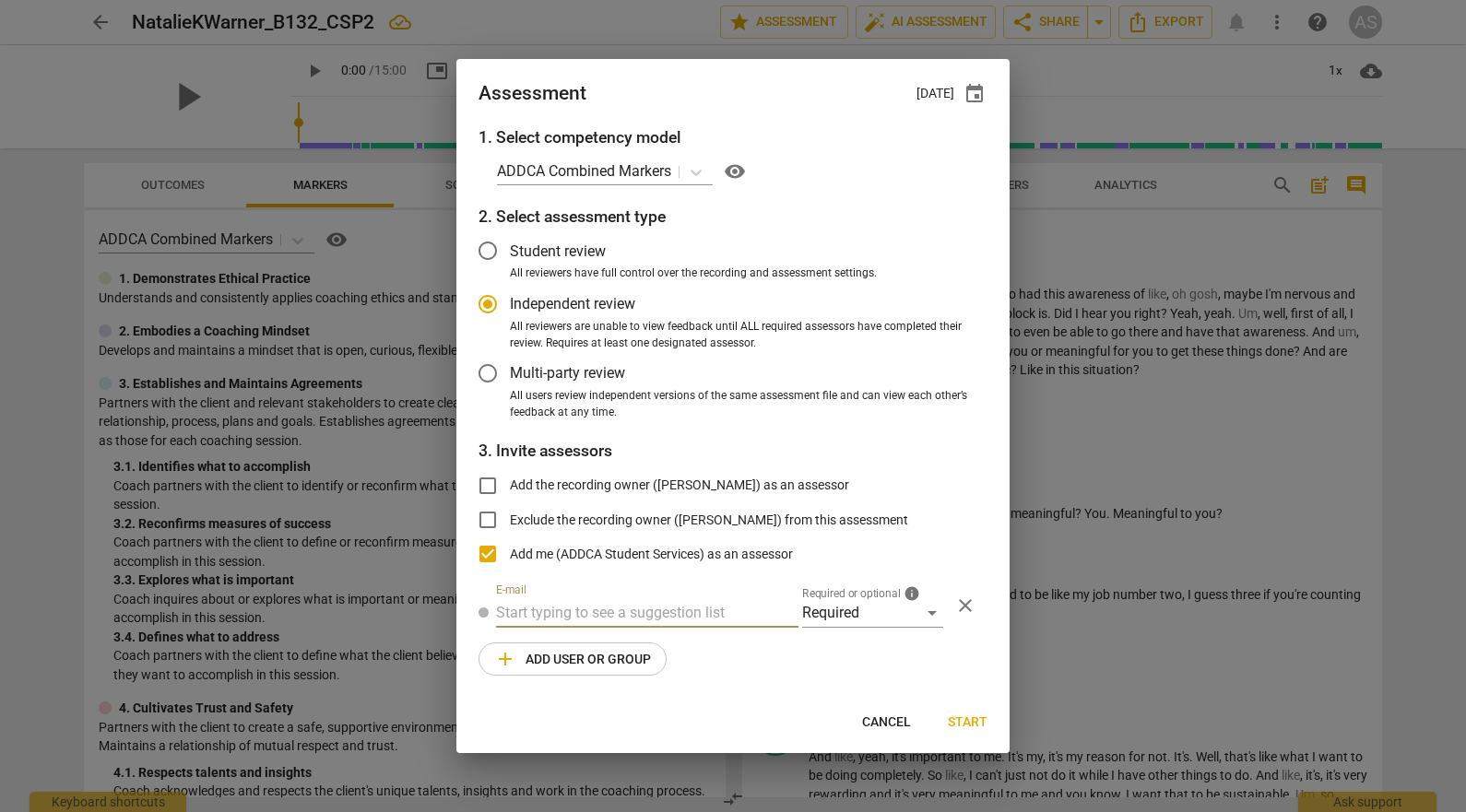
click at [633, 552] on span "Add me (ADDCA Student Services) as an assessor" at bounding box center [652, 554] width 284 height 20
click at [510, 552] on input "Add me (ADDCA Student Services) as an assessor" at bounding box center [488, 553] width 44 height 44
checkbox input "false"
radio input "false"
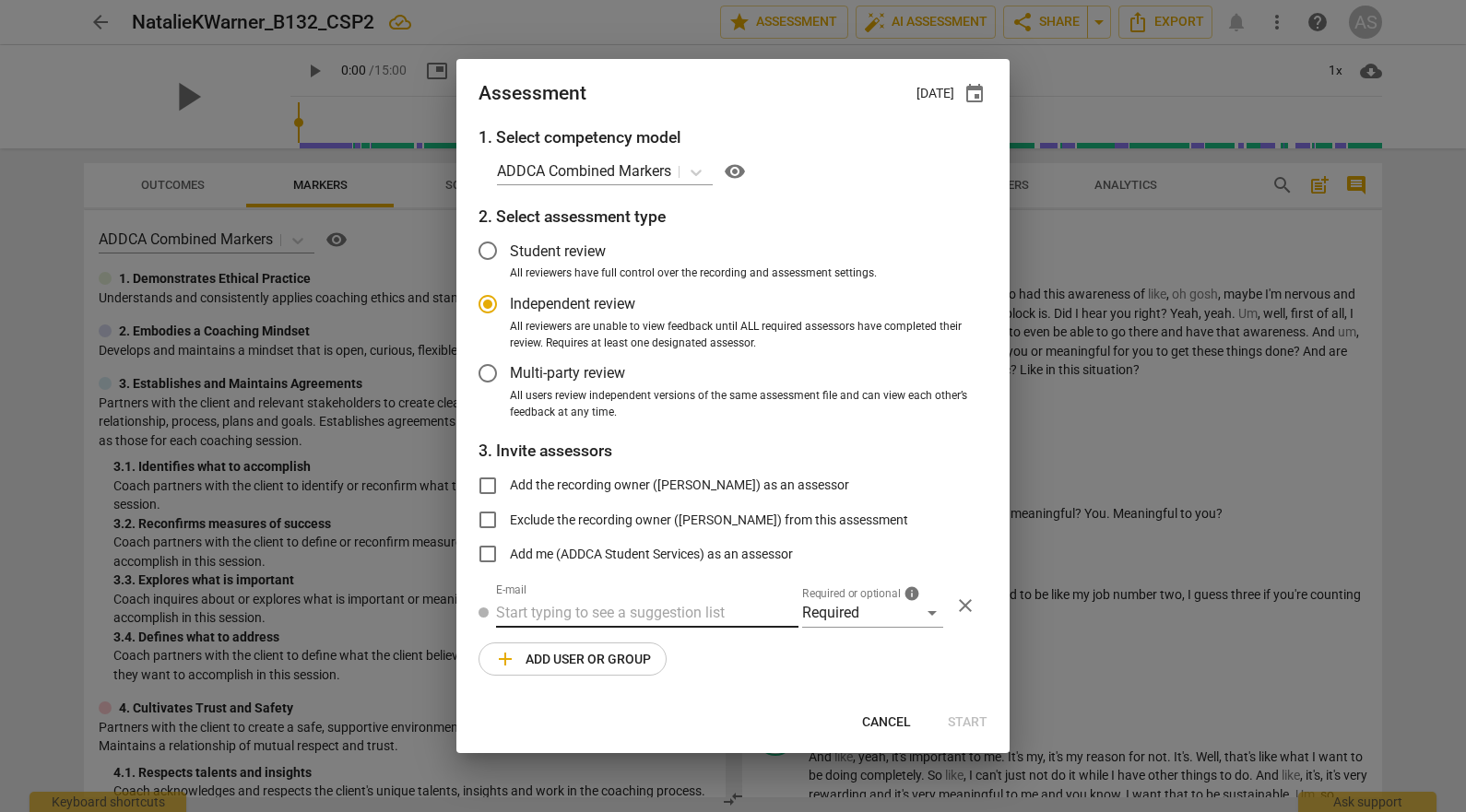
click at [601, 621] on input "text" at bounding box center [648, 613] width 302 height 29
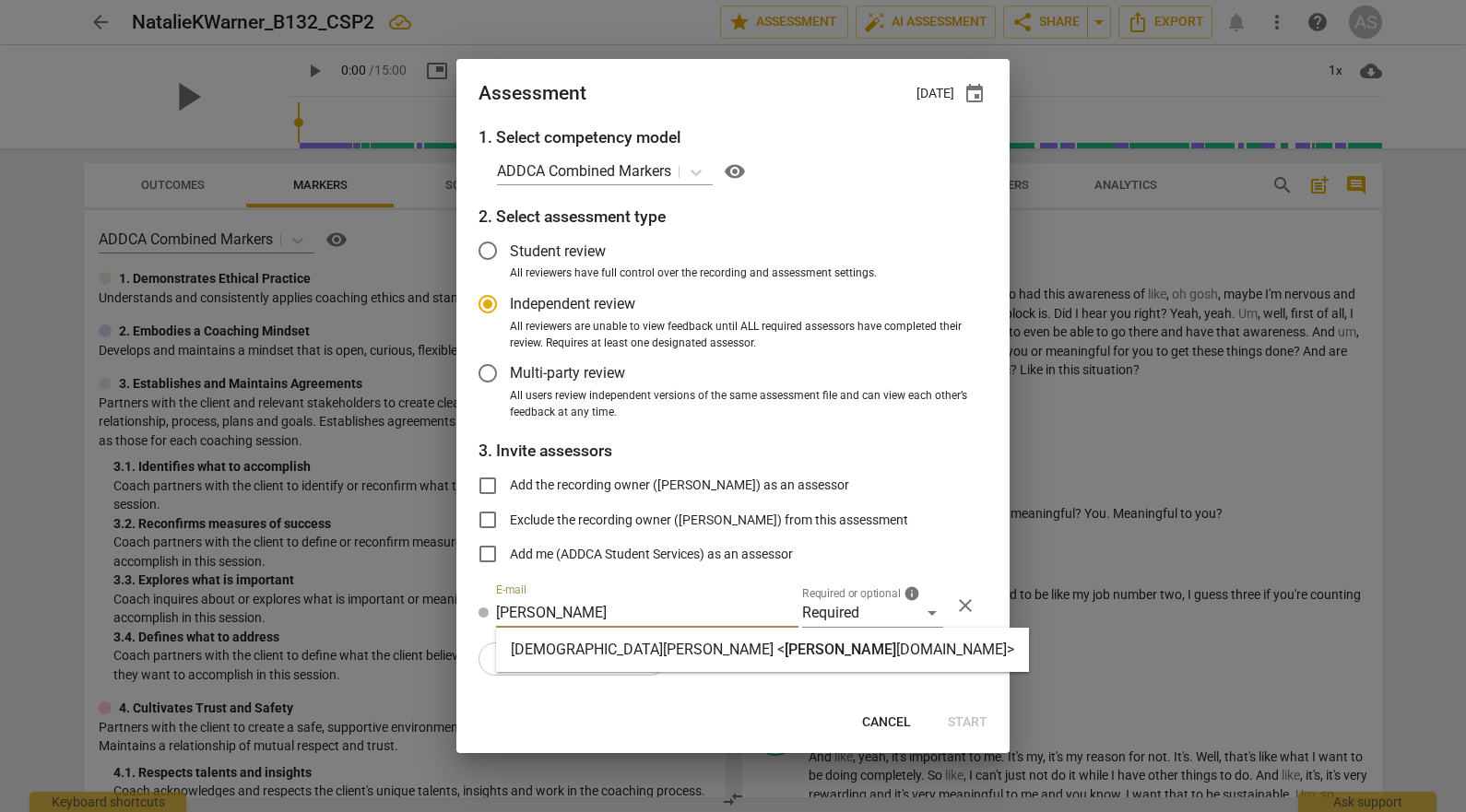
type input "[PERSON_NAME]"
click at [617, 663] on div "[DEMOGRAPHIC_DATA][PERSON_NAME] < [PERSON_NAME][DEMOGRAPHIC_DATA] [DOMAIN_NAME]>" at bounding box center [762, 649] width 533 height 44
radio input "false"
type input "[DEMOGRAPHIC_DATA][PERSON_NAME] <[PERSON_NAME][EMAIL_ADDRESS][DOMAIN_NAME]>"
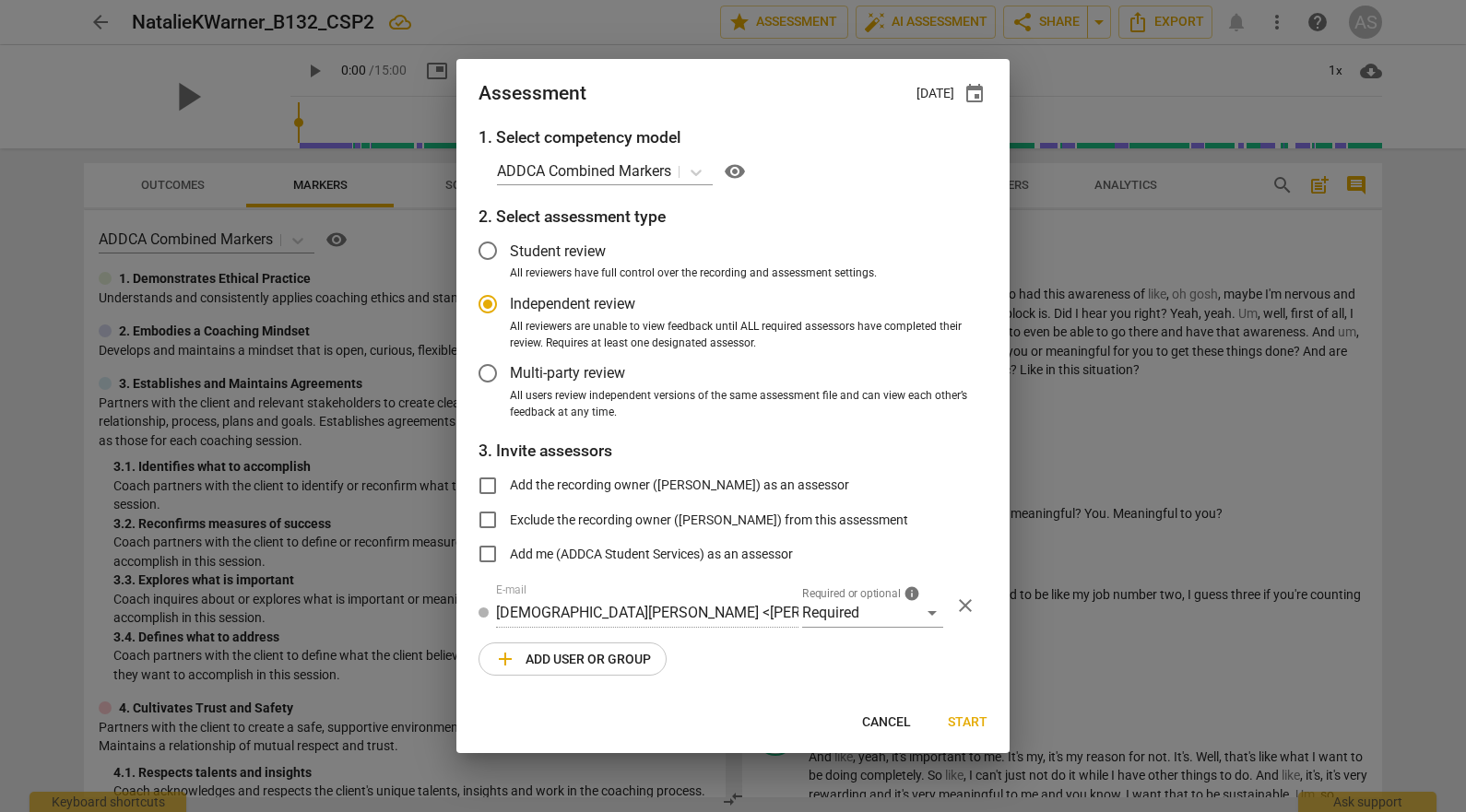
click at [600, 660] on span "add Add user or group" at bounding box center [573, 659] width 157 height 23
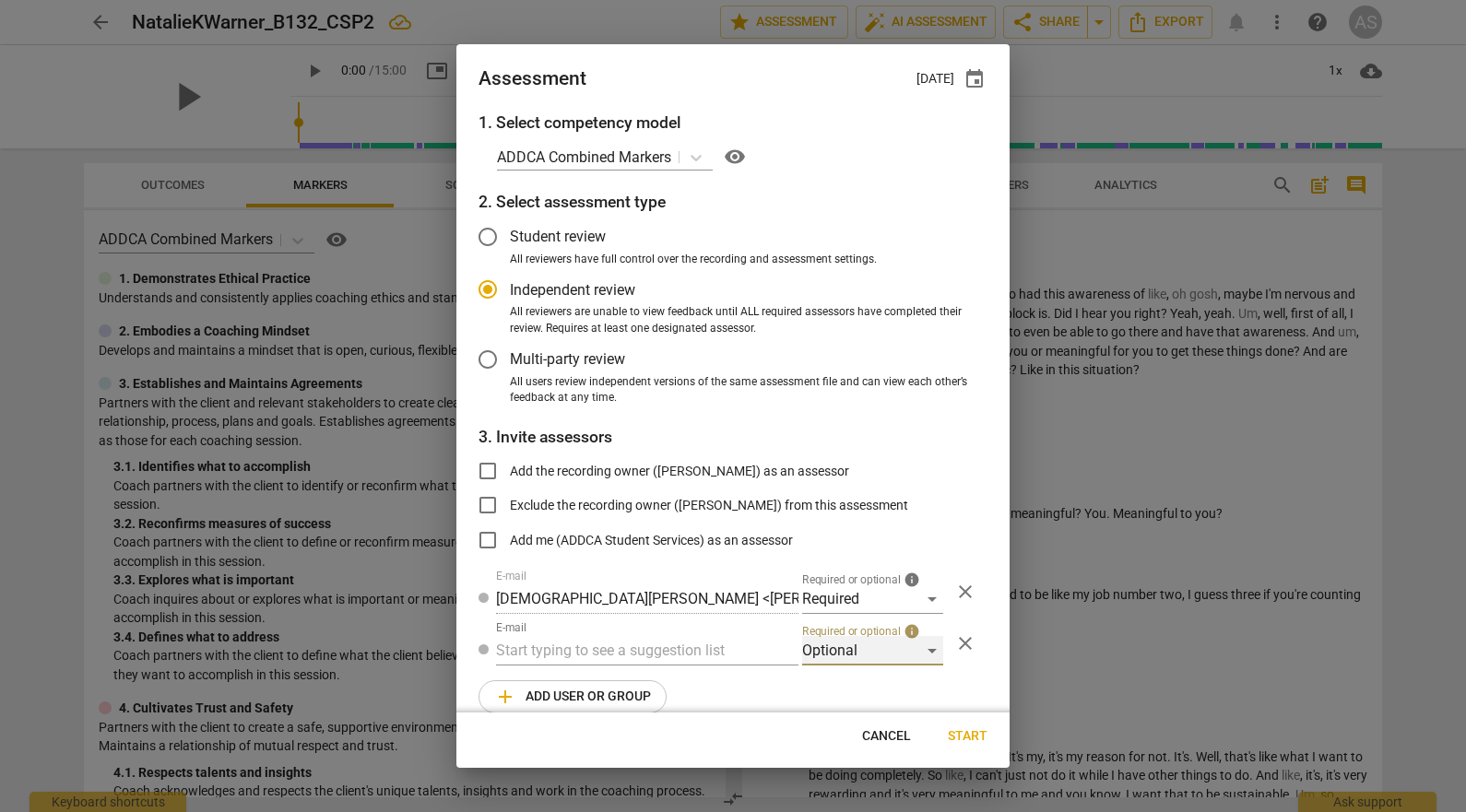
click at [848, 639] on div "Optional" at bounding box center [873, 650] width 141 height 29
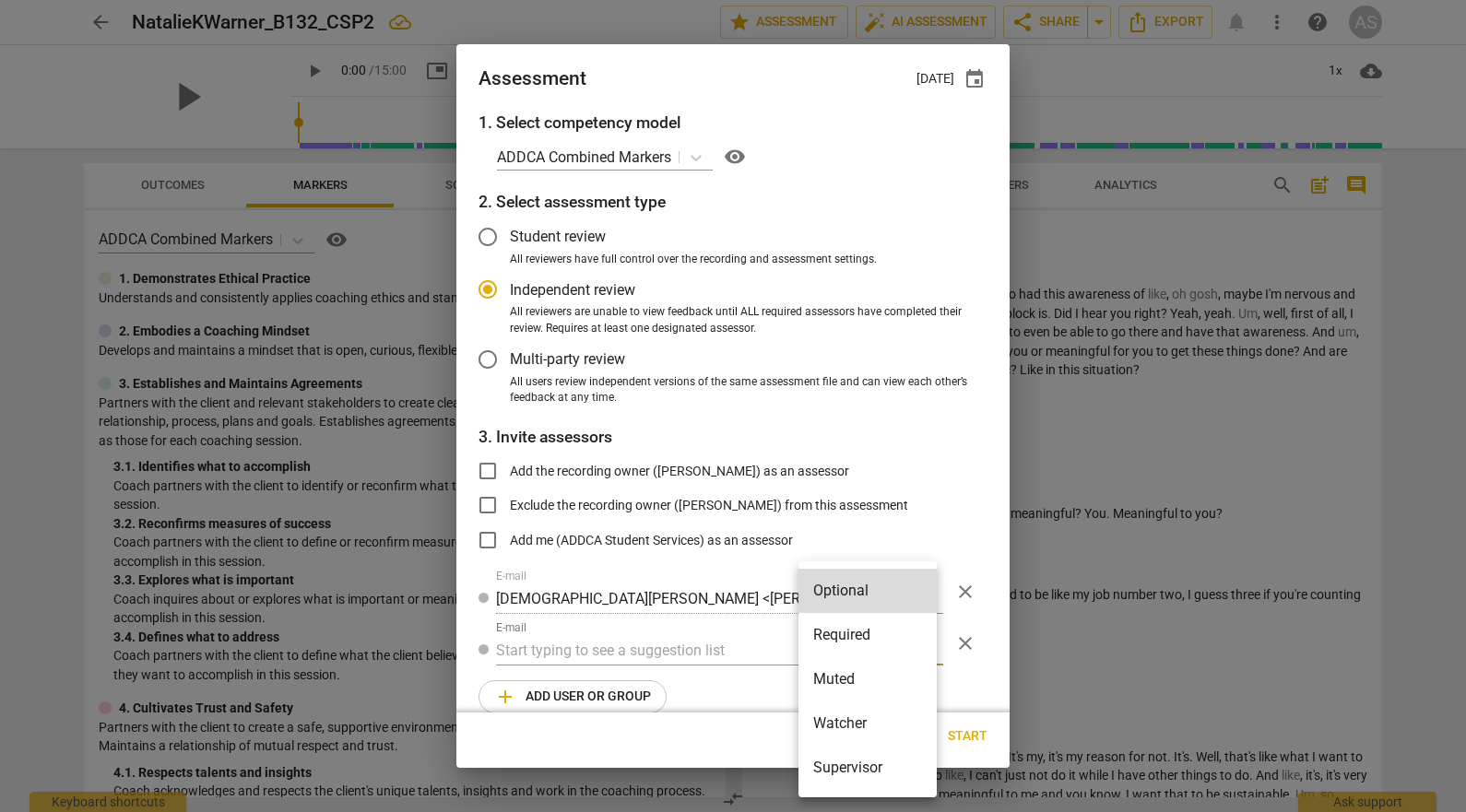
click at [847, 685] on li "Muted" at bounding box center [867, 679] width 138 height 44
radio input "false"
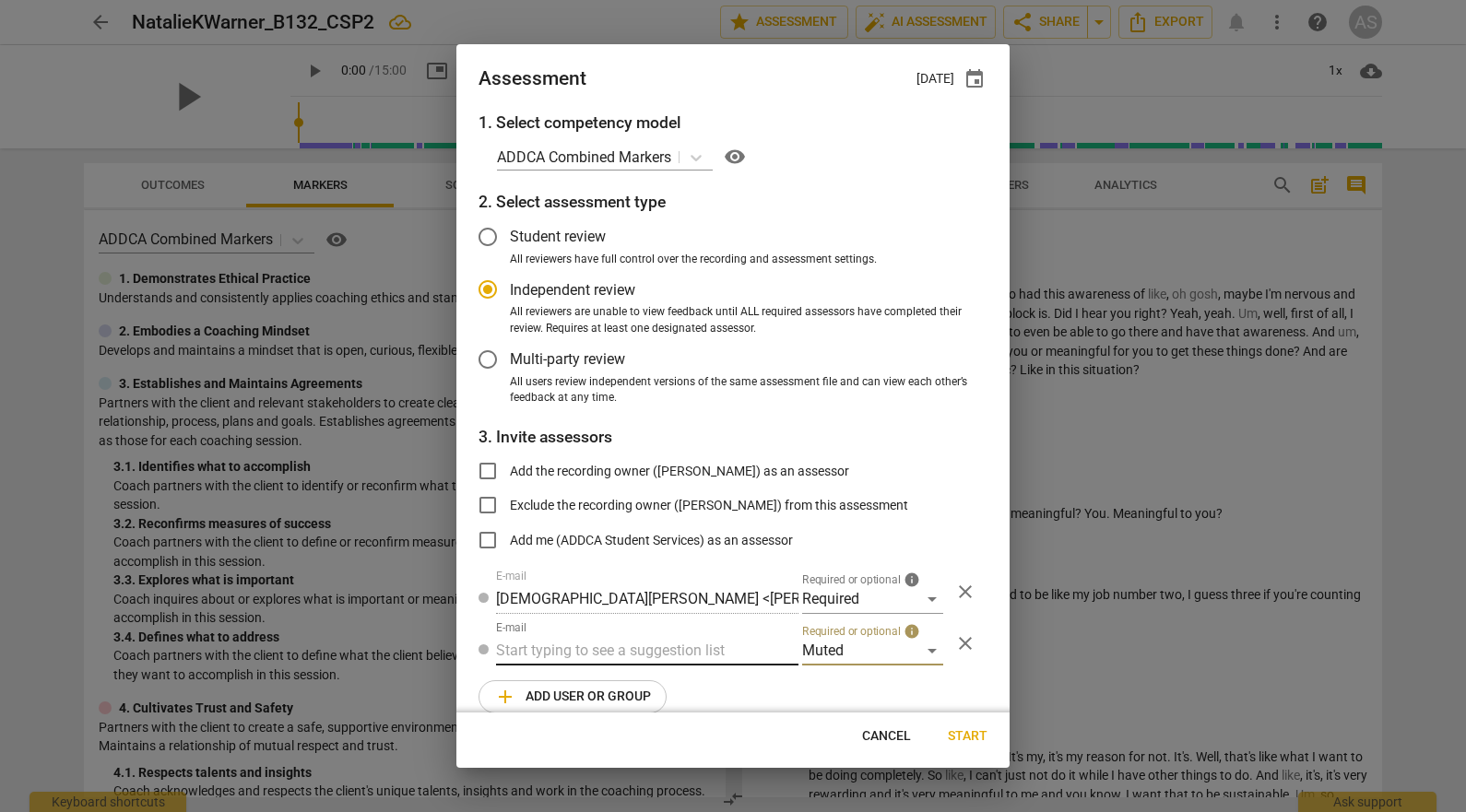
click at [636, 652] on input "text" at bounding box center [648, 650] width 302 height 29
type input "3"
type input "132"
click at [623, 677] on div "Basic B- 132 CSPs" at bounding box center [567, 687] width 113 height 23
radio input "false"
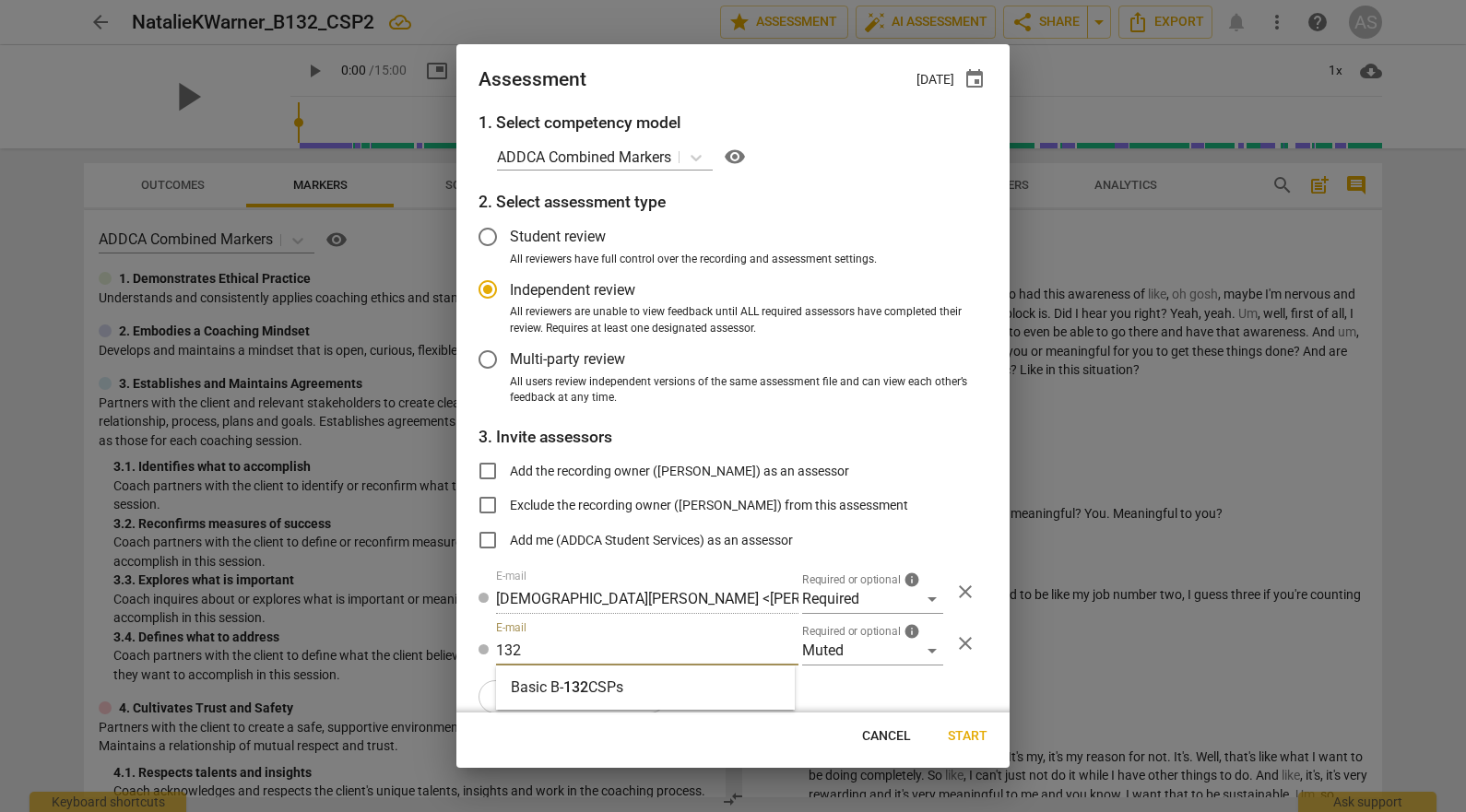
type input "Basic B-132 CSPs"
click at [980, 737] on span "Start" at bounding box center [968, 736] width 39 height 19
radio input "false"
type input "[PERSON_NAME] <[EMAIL_ADDRESS][DOMAIN_NAME]>"
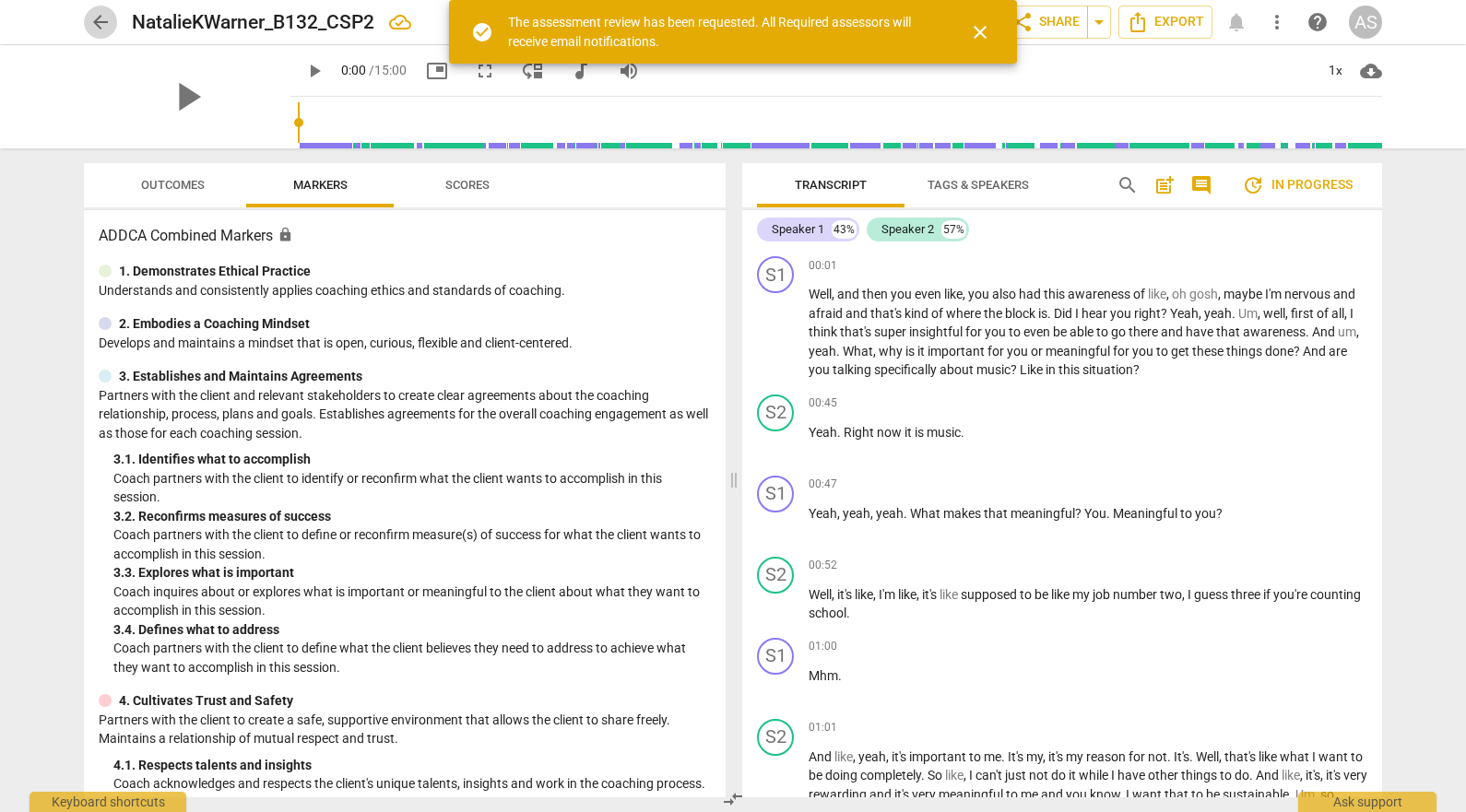
click at [101, 23] on span "arrow_back" at bounding box center [100, 22] width 23 height 23
